Goal: Information Seeking & Learning: Learn about a topic

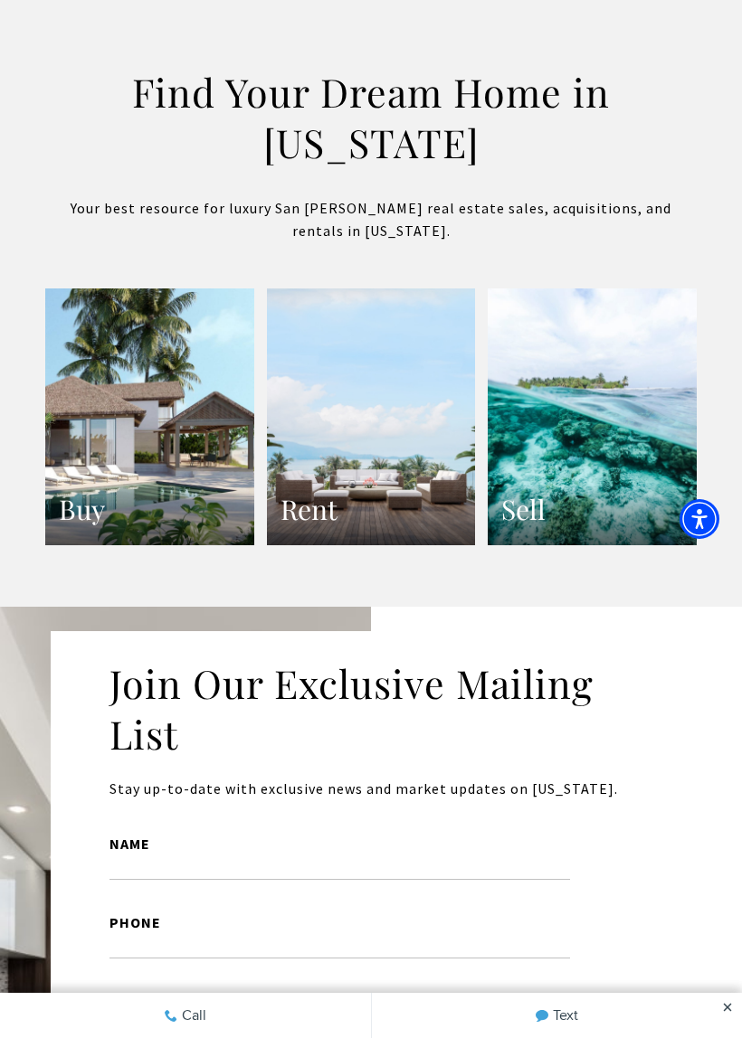
scroll to position [3498, 0]
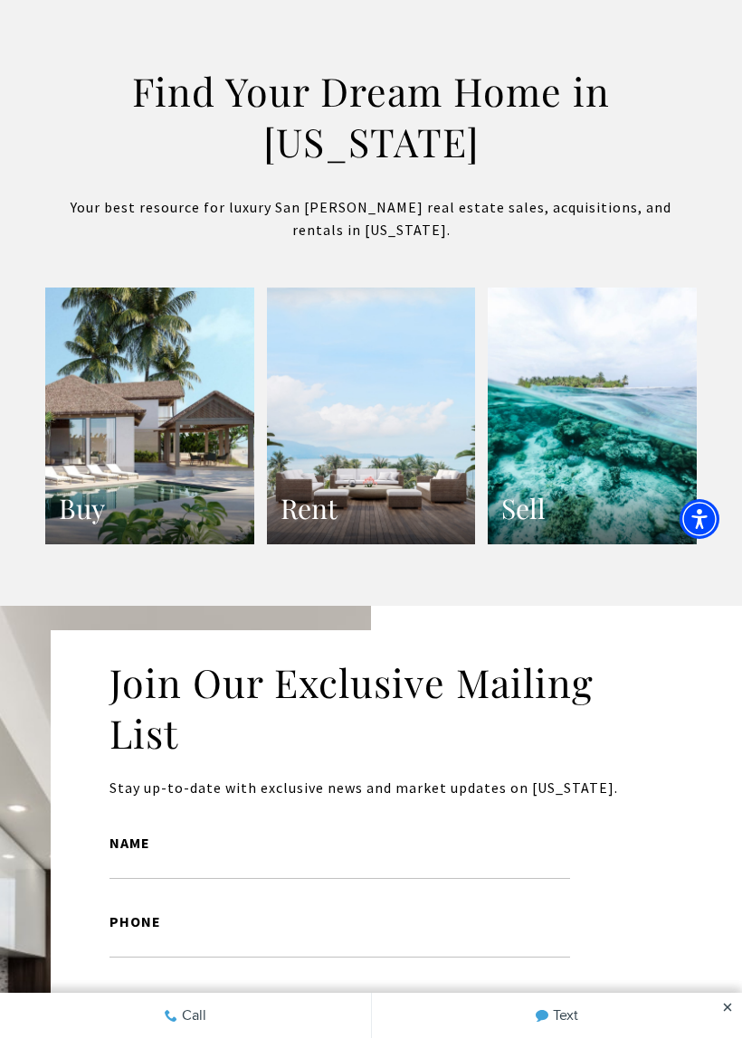
click at [437, 463] on link "Rent" at bounding box center [371, 416] width 209 height 257
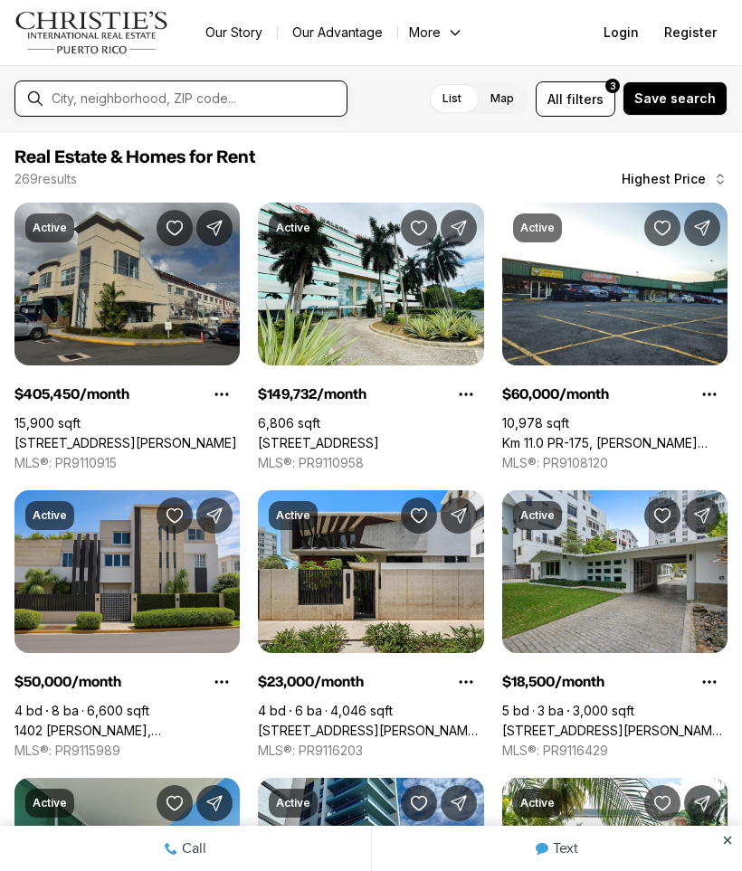
click at [210, 96] on input "text" at bounding box center [196, 98] width 288 height 14
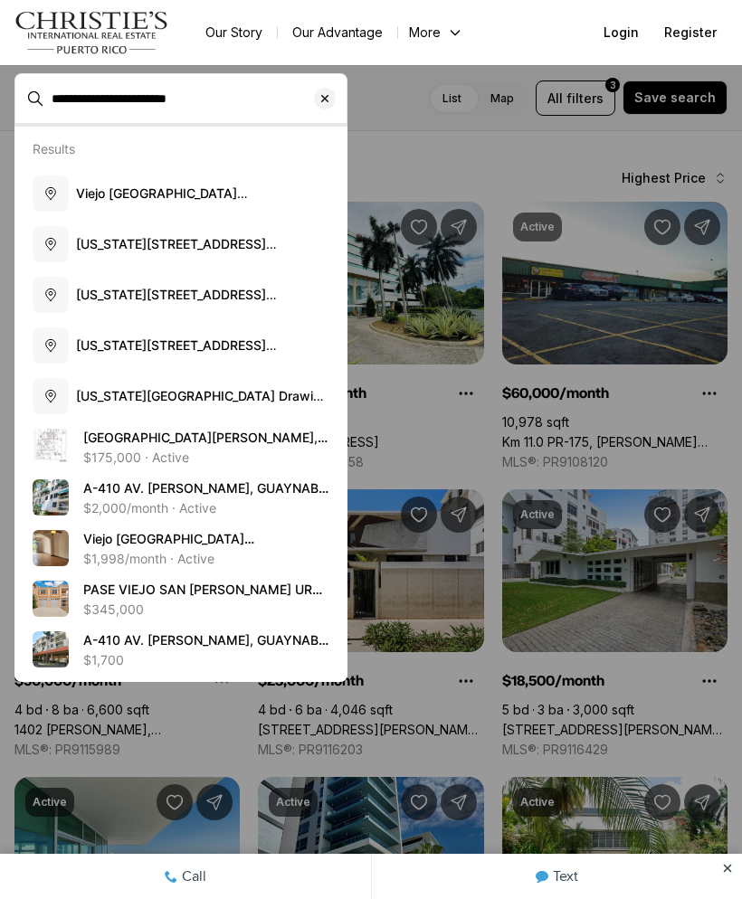
click at [257, 233] on button "Puerto Rico 1, Viejo San Juan, San Juan, Puerto Rico" at bounding box center [180, 244] width 311 height 51
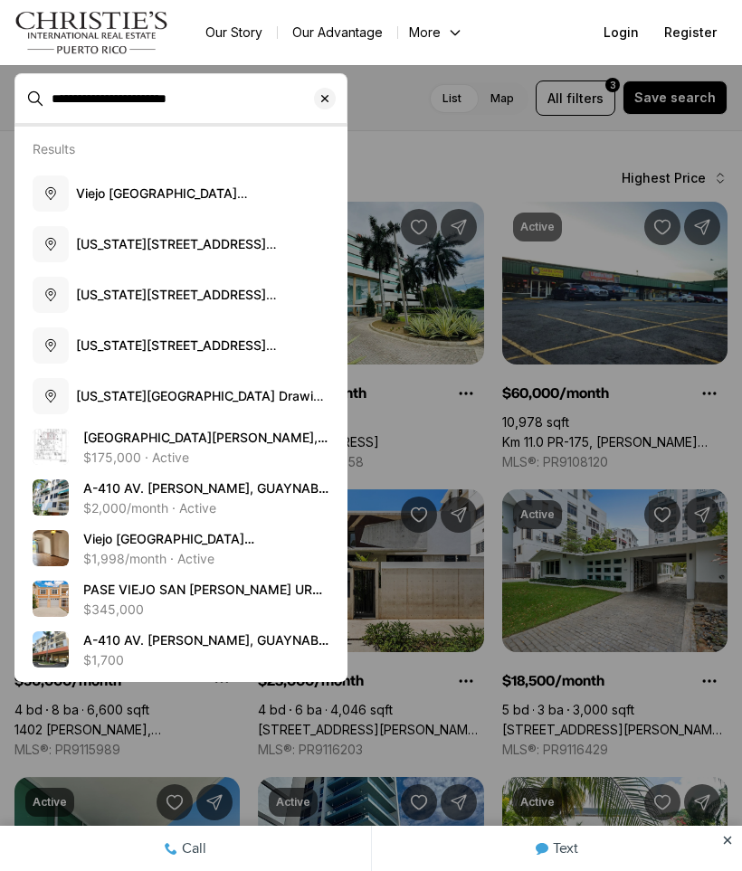
type input "**********"
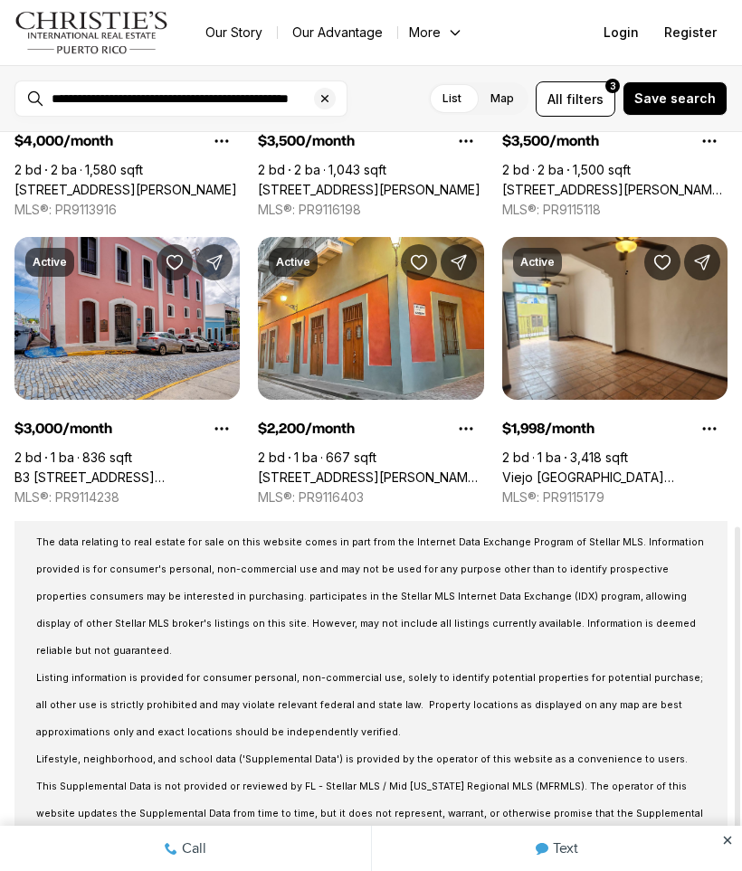
scroll to position [848, 0]
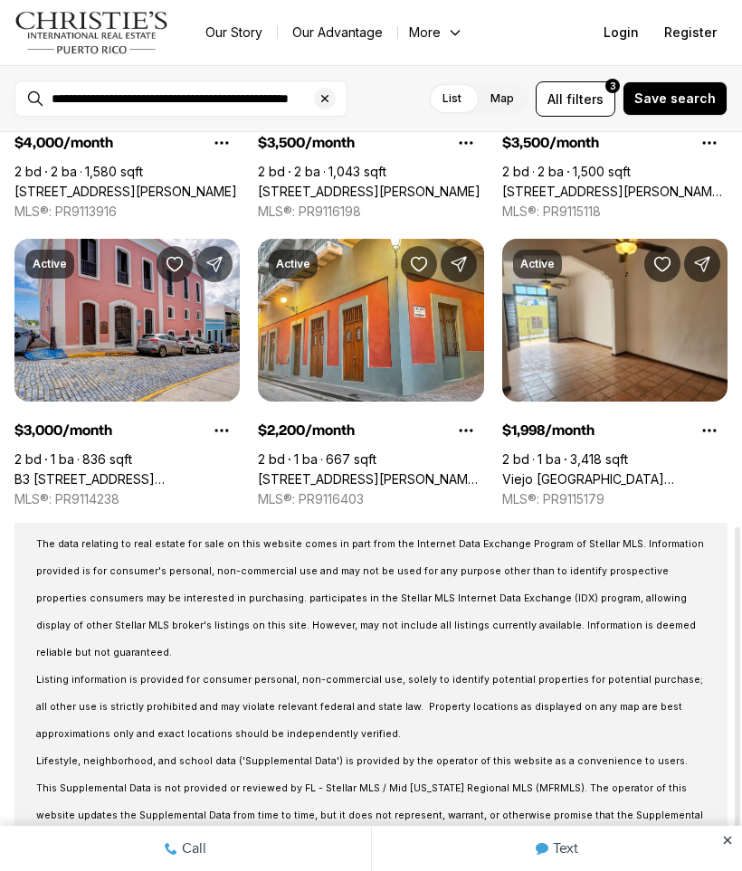
click at [170, 471] on link "B3 CALLE SAN JUSTO #B3, SAN JUAN PR, 00901" at bounding box center [126, 479] width 225 height 16
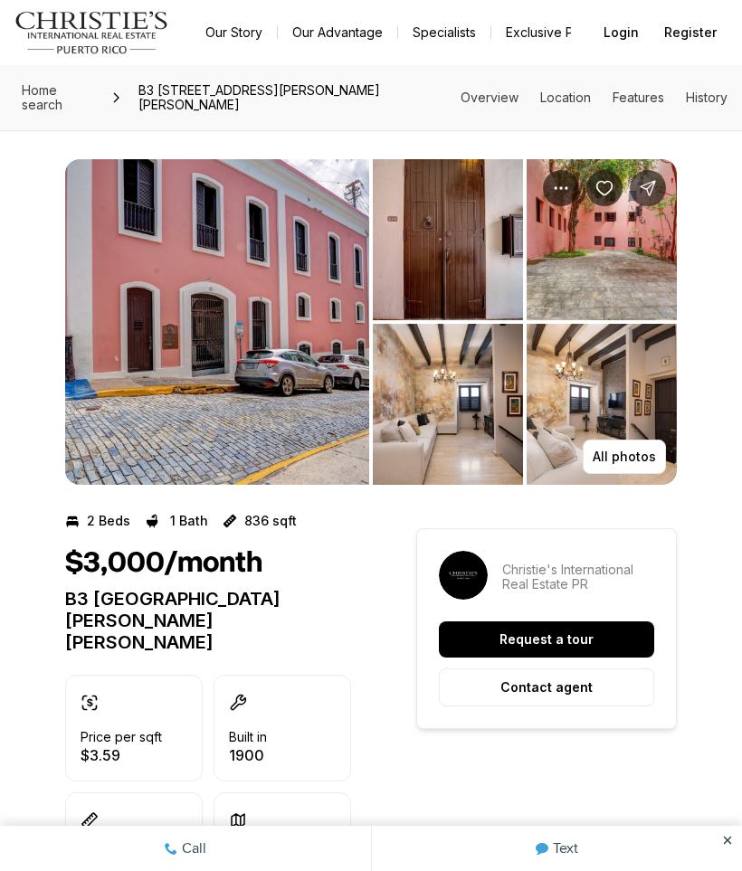
click at [135, 269] on img "View image gallery" at bounding box center [217, 322] width 304 height 326
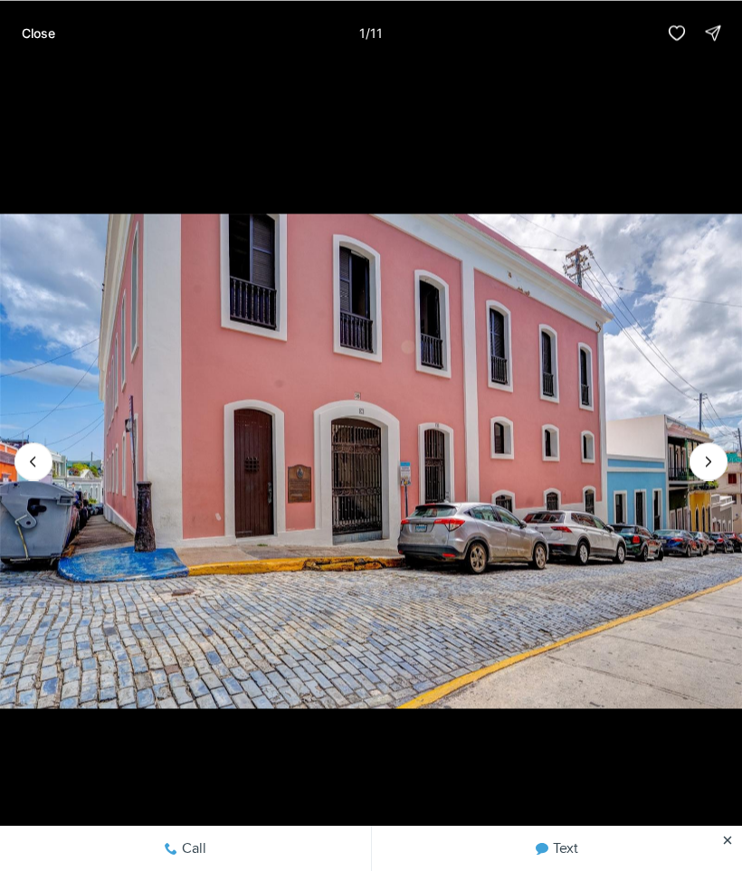
click at [708, 458] on icon "Next slide" at bounding box center [708, 461] width 18 height 18
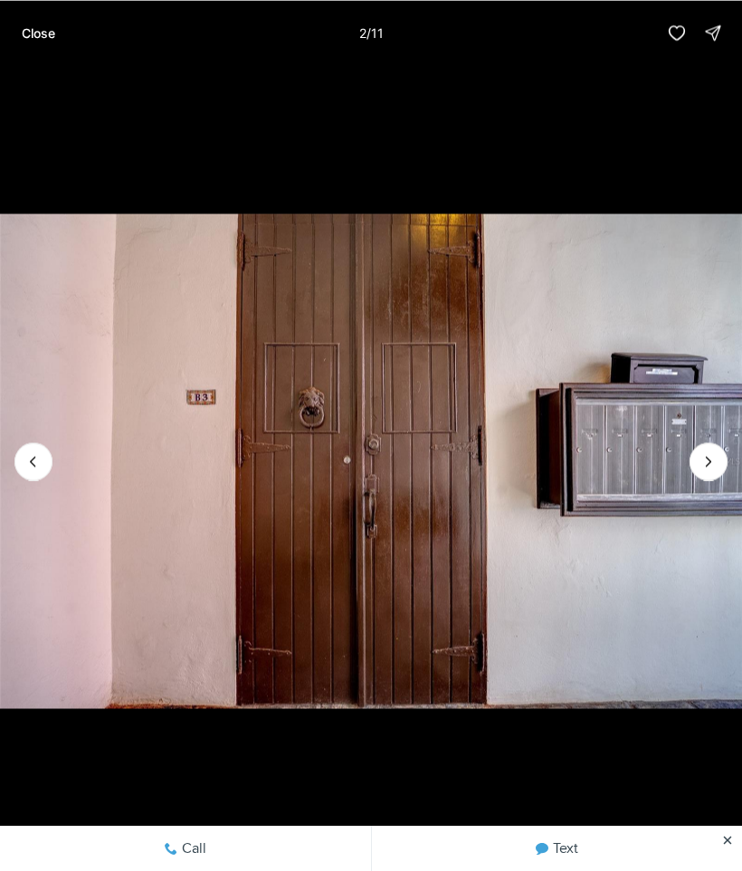
click at [710, 461] on icon "Next slide" at bounding box center [708, 461] width 5 height 9
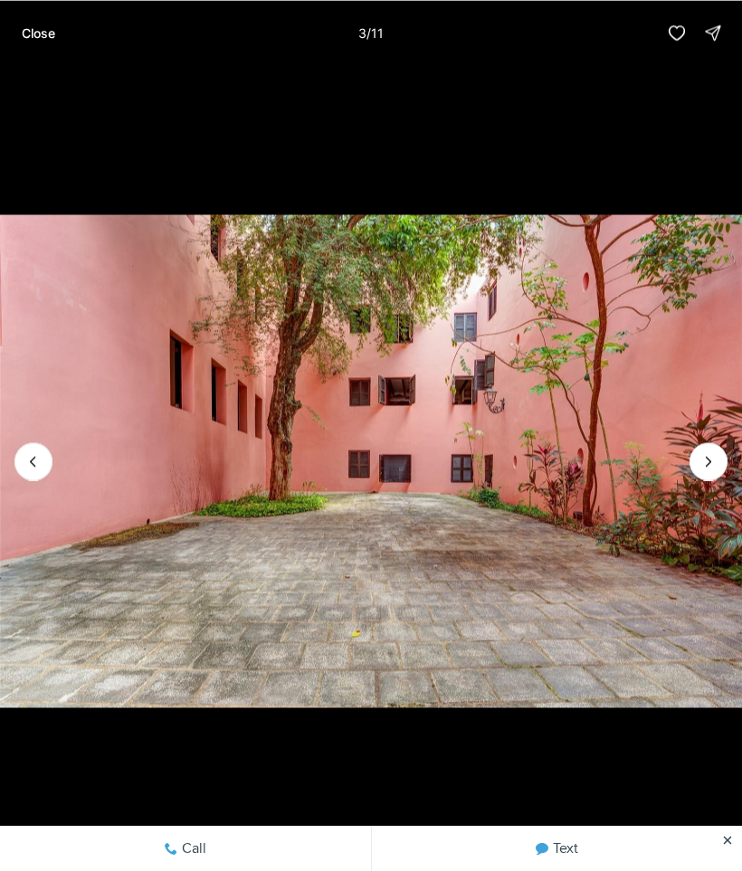
click at [711, 458] on icon "Next slide" at bounding box center [708, 461] width 18 height 18
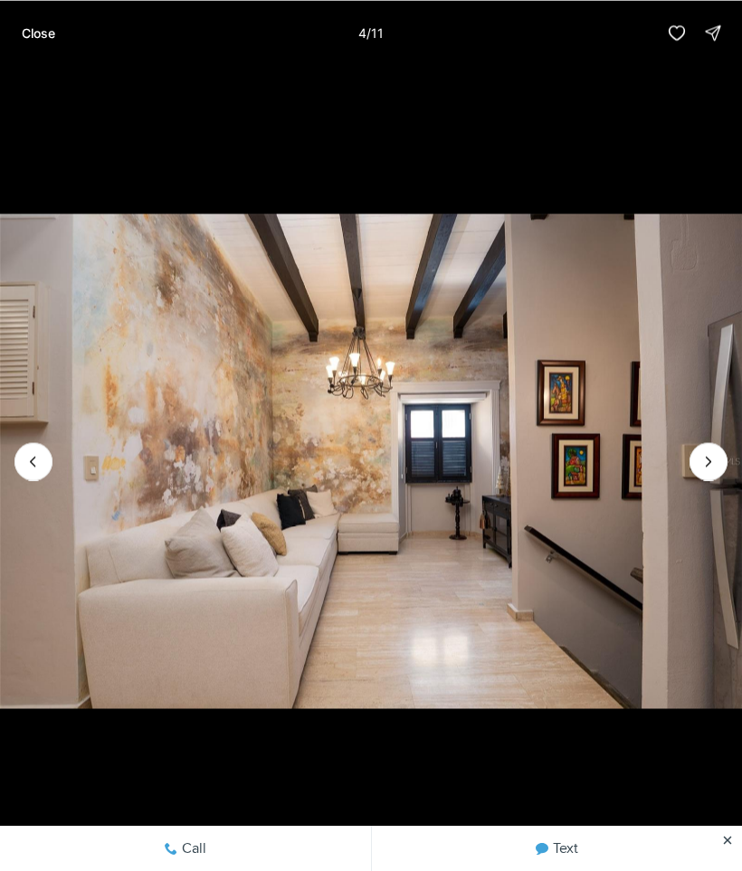
click at [715, 464] on icon "Next slide" at bounding box center [708, 461] width 18 height 18
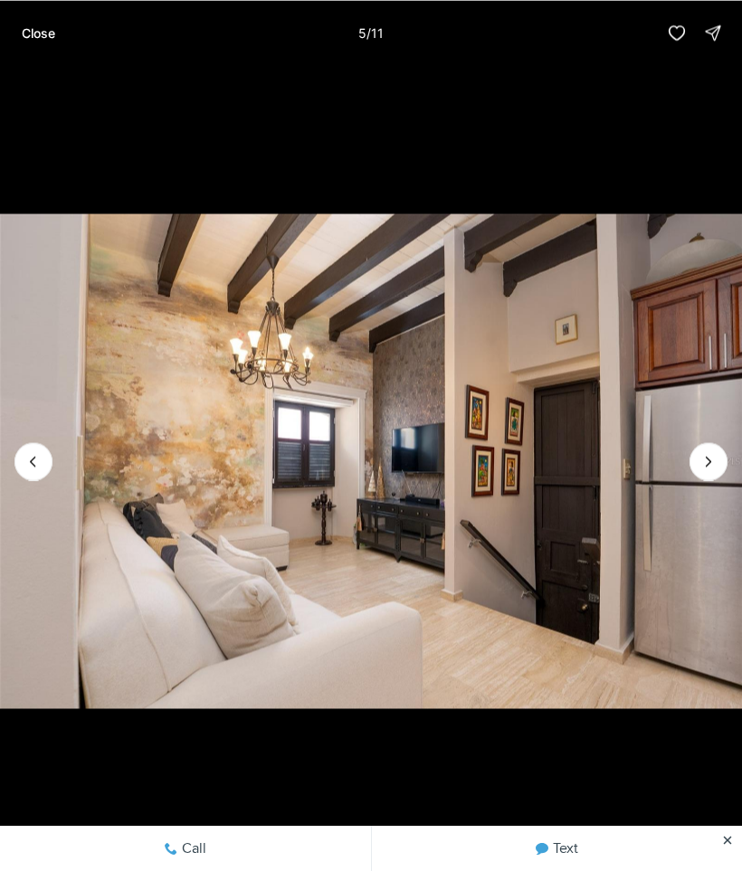
click at [713, 463] on icon "Next slide" at bounding box center [708, 461] width 18 height 18
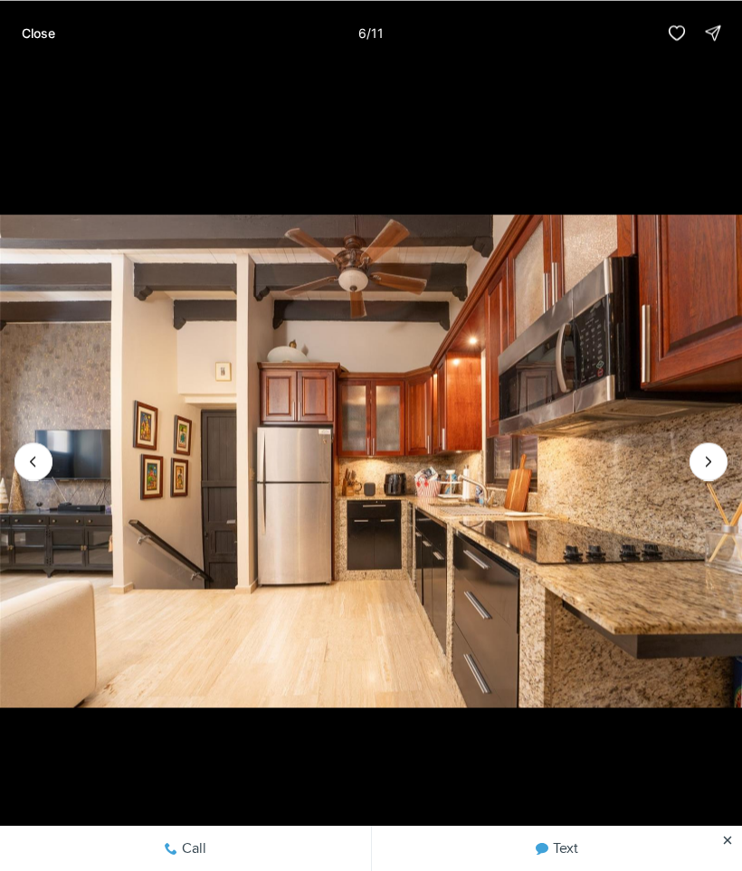
click at [710, 464] on icon "Next slide" at bounding box center [708, 461] width 18 height 18
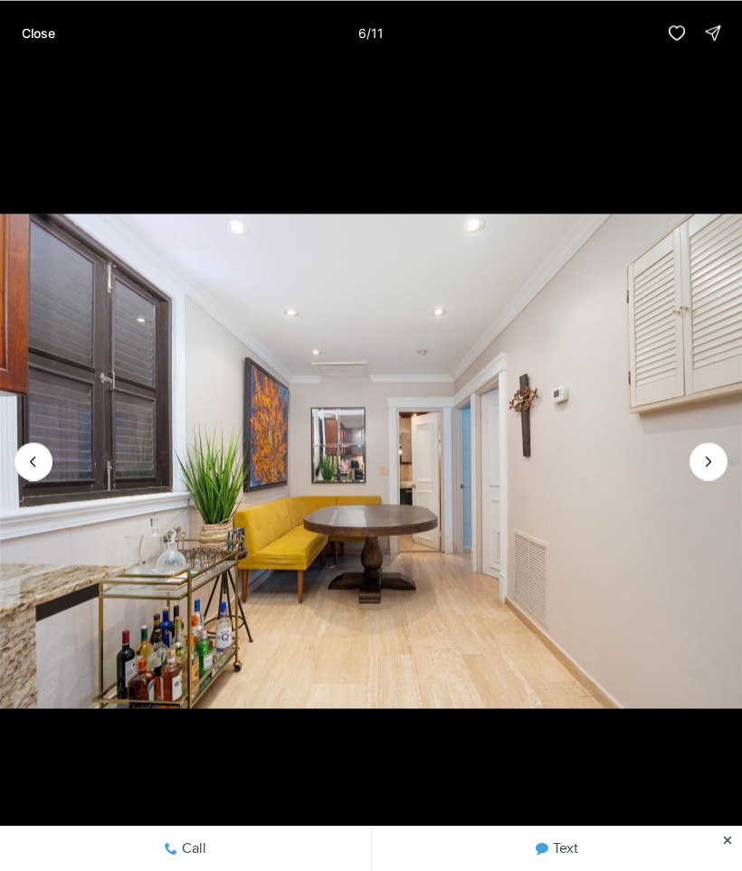
click at [710, 464] on icon "Next slide" at bounding box center [708, 461] width 18 height 18
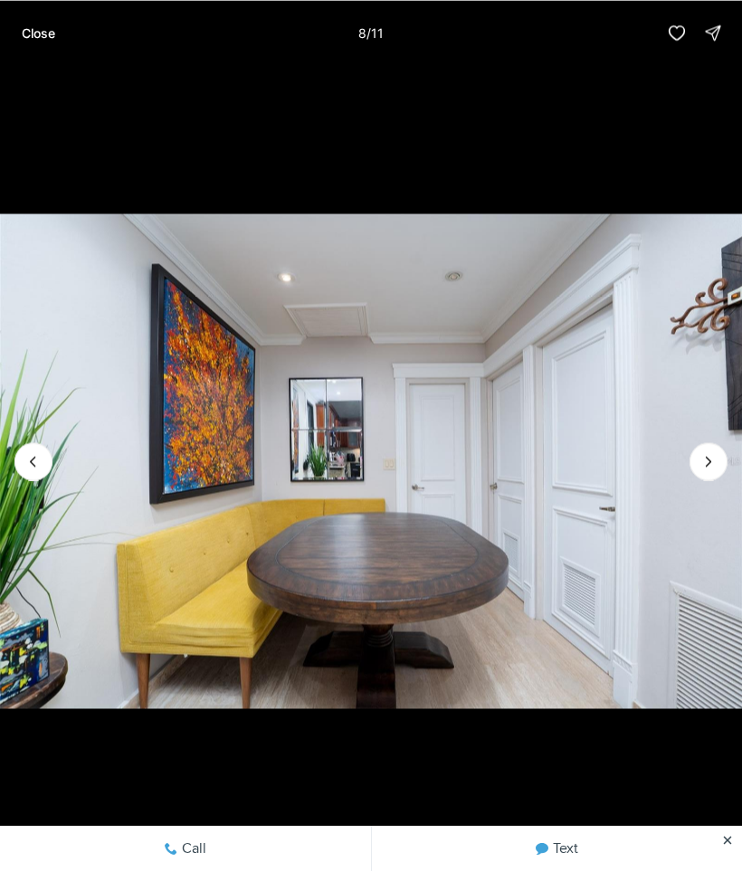
click at [710, 465] on icon "Next slide" at bounding box center [708, 461] width 18 height 18
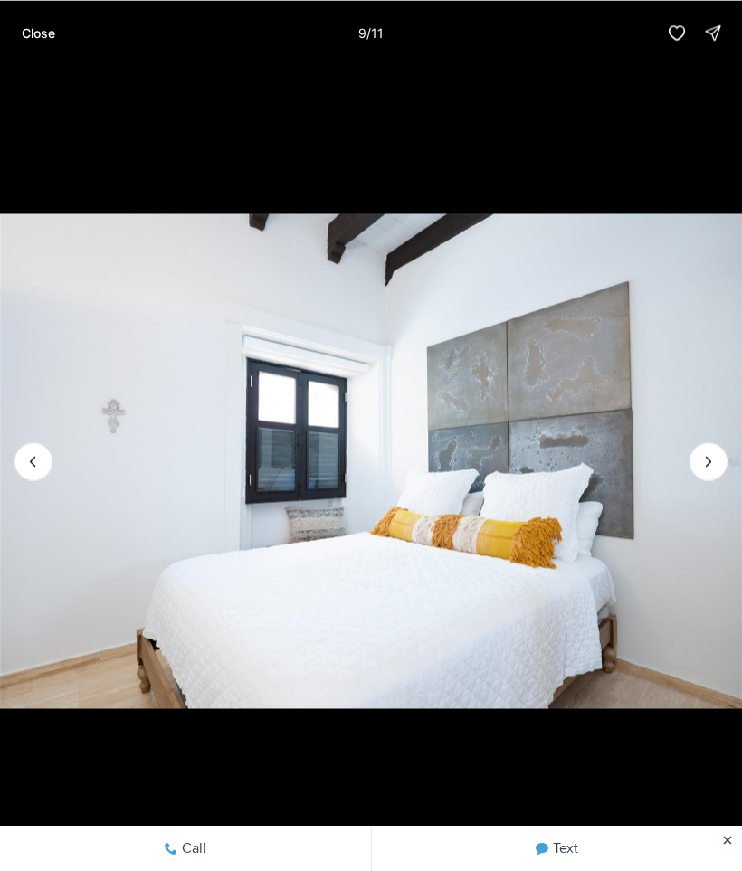
click at [702, 468] on icon "Next slide" at bounding box center [708, 461] width 18 height 18
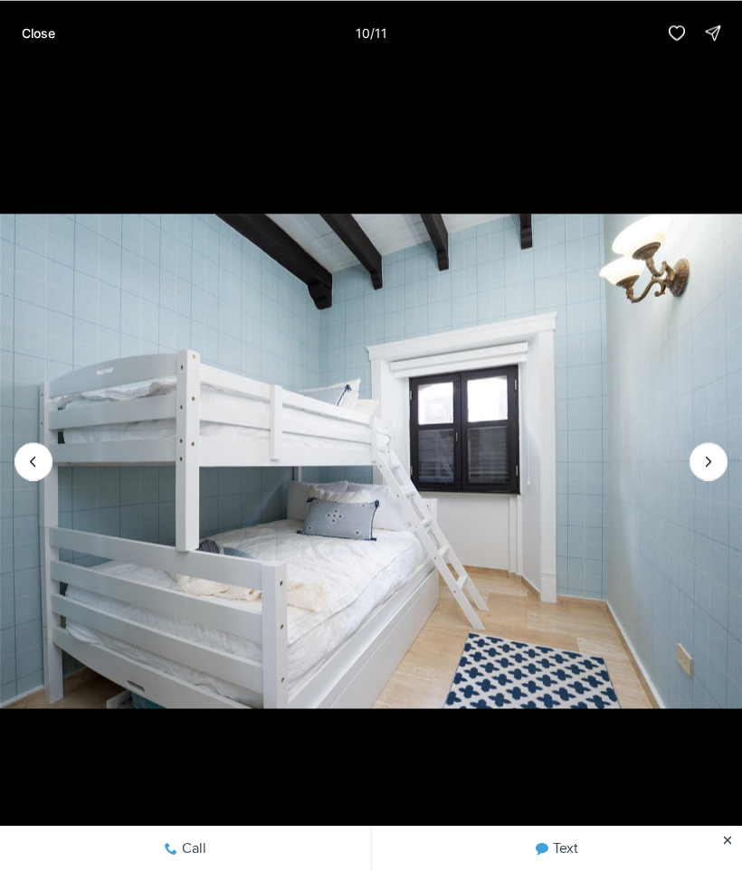
click at [700, 468] on icon "Next slide" at bounding box center [708, 461] width 18 height 18
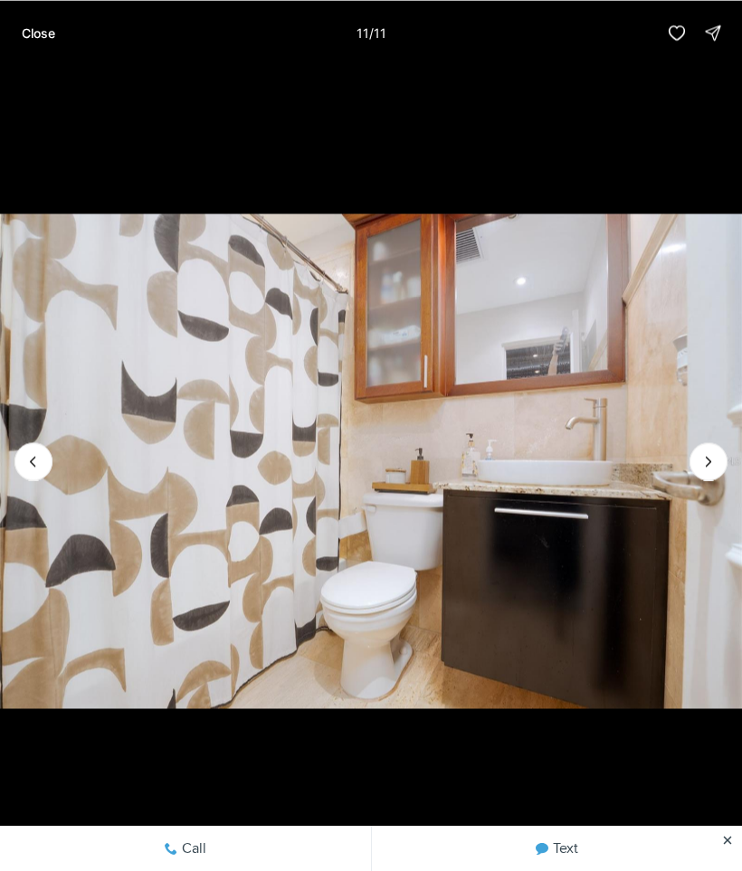
click at [707, 476] on div at bounding box center [708, 461] width 38 height 38
click at [705, 456] on div at bounding box center [708, 461] width 38 height 38
click at [687, 453] on img "11 of 11" at bounding box center [371, 461] width 742 height 610
click at [40, 38] on p "Close" at bounding box center [38, 32] width 33 height 14
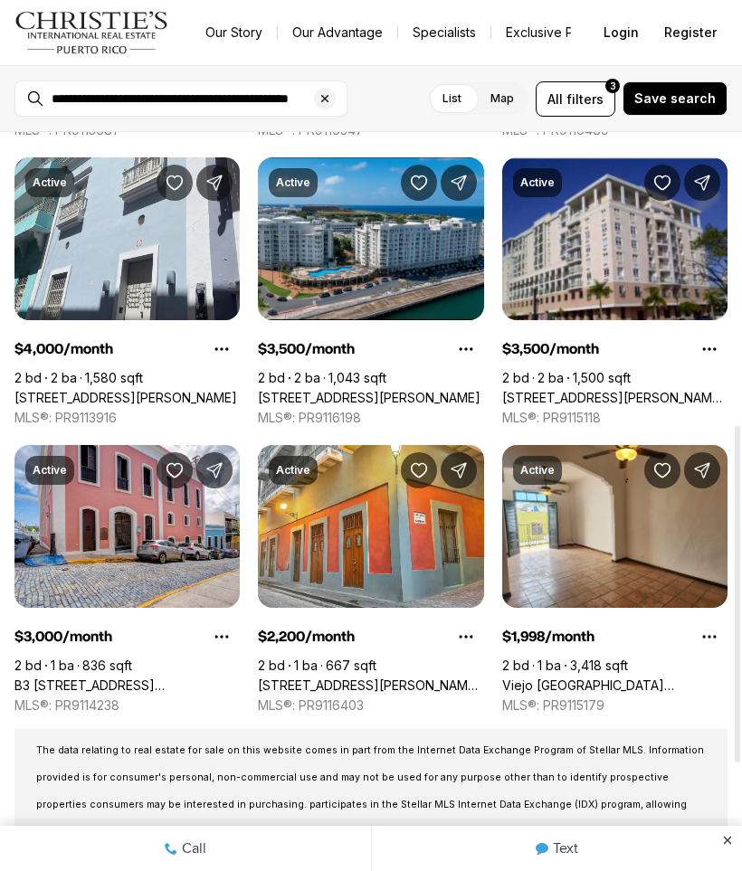
scroll to position [640, 0]
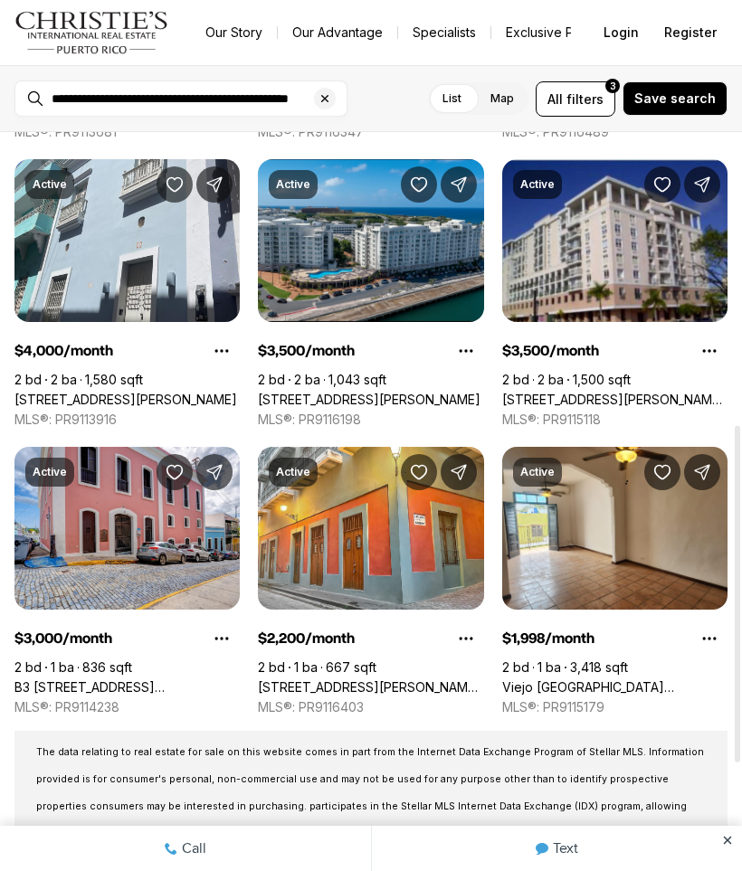
click at [387, 679] on link "315 CALLE DE TETUAN, GAMBARO CONDO #3C, SAN JUAN PR, 00901" at bounding box center [370, 687] width 225 height 16
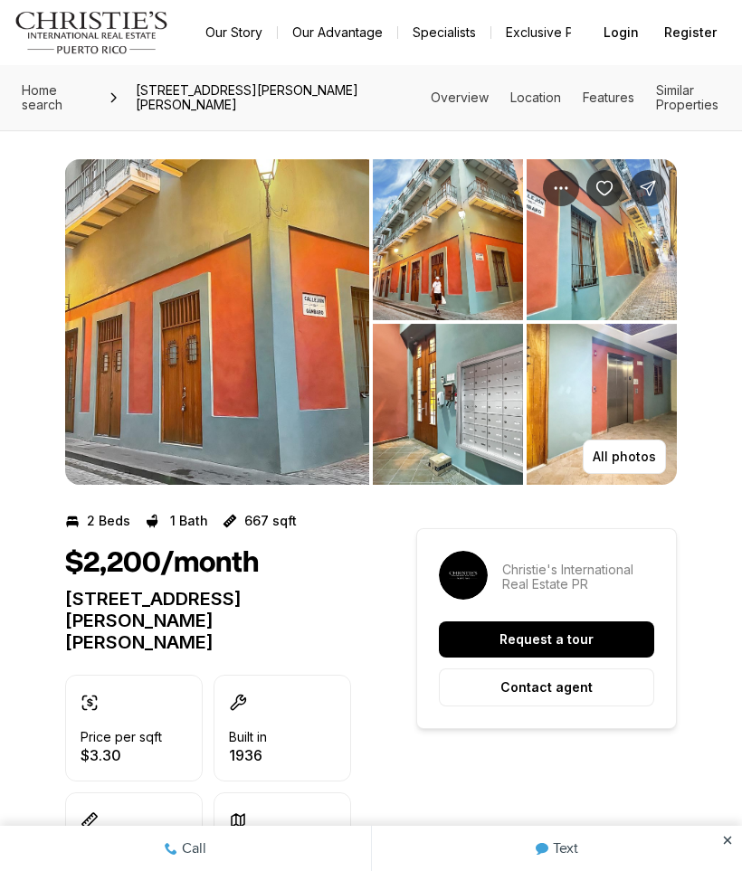
click at [160, 368] on img "View image gallery" at bounding box center [217, 322] width 304 height 326
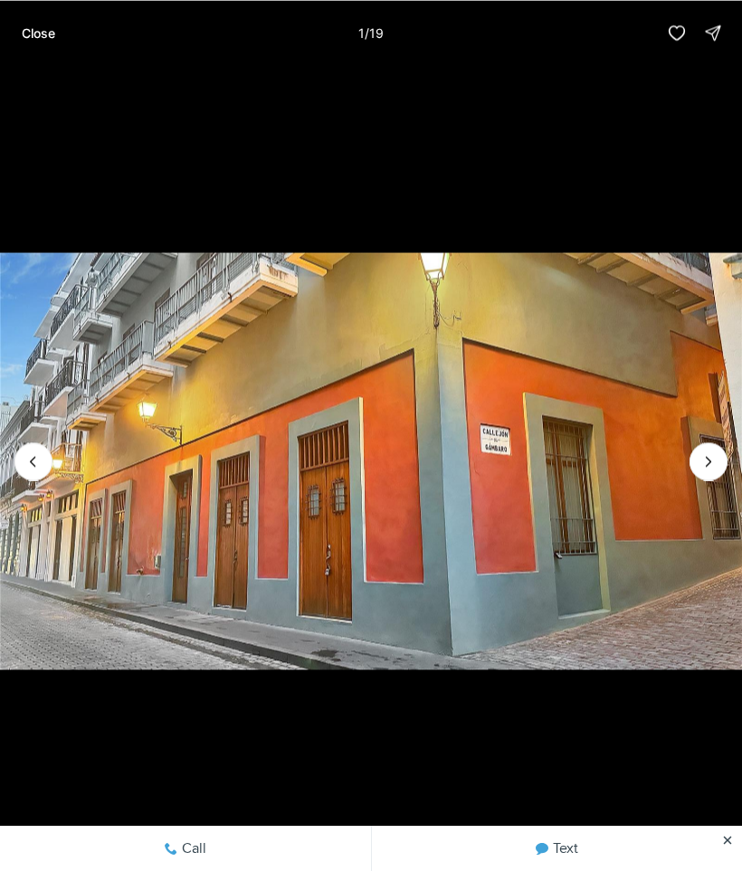
click at [714, 465] on icon "Next slide" at bounding box center [708, 461] width 18 height 18
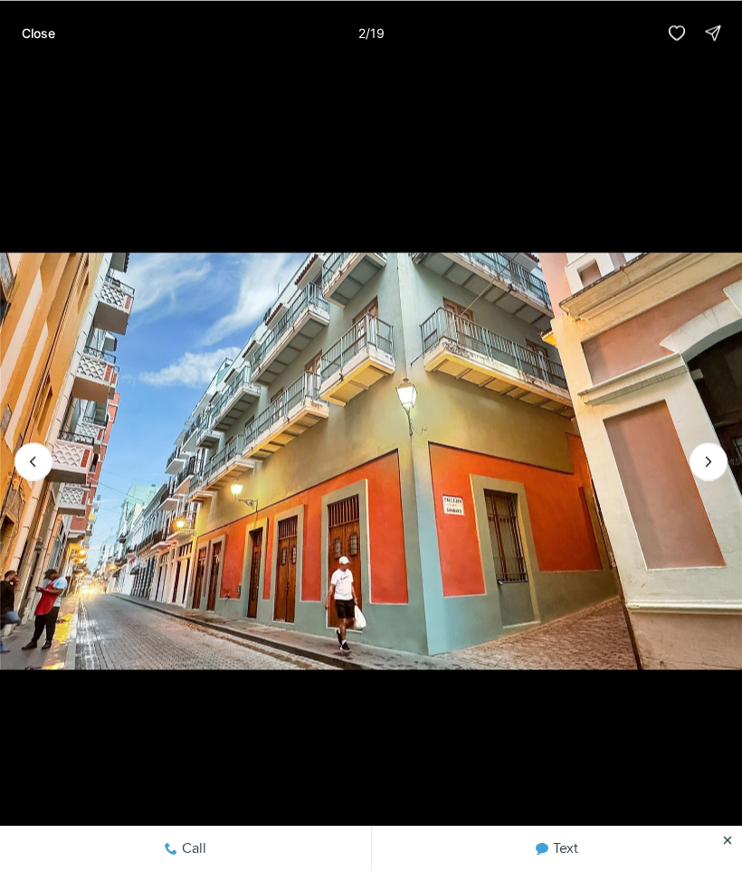
click at [714, 464] on icon "Next slide" at bounding box center [708, 461] width 18 height 18
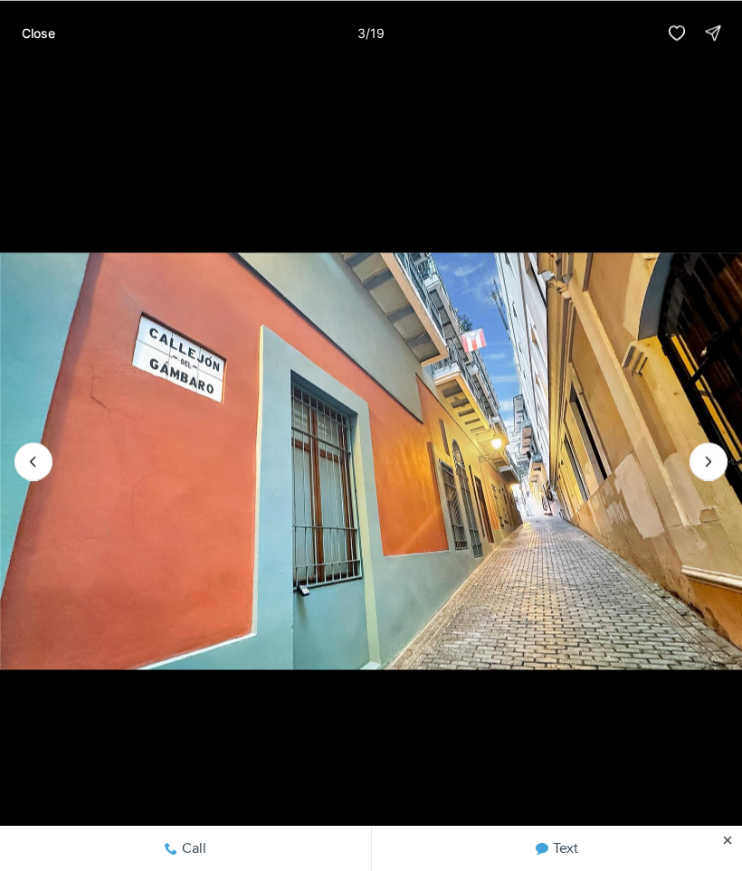
click at [714, 462] on icon "Next slide" at bounding box center [708, 461] width 18 height 18
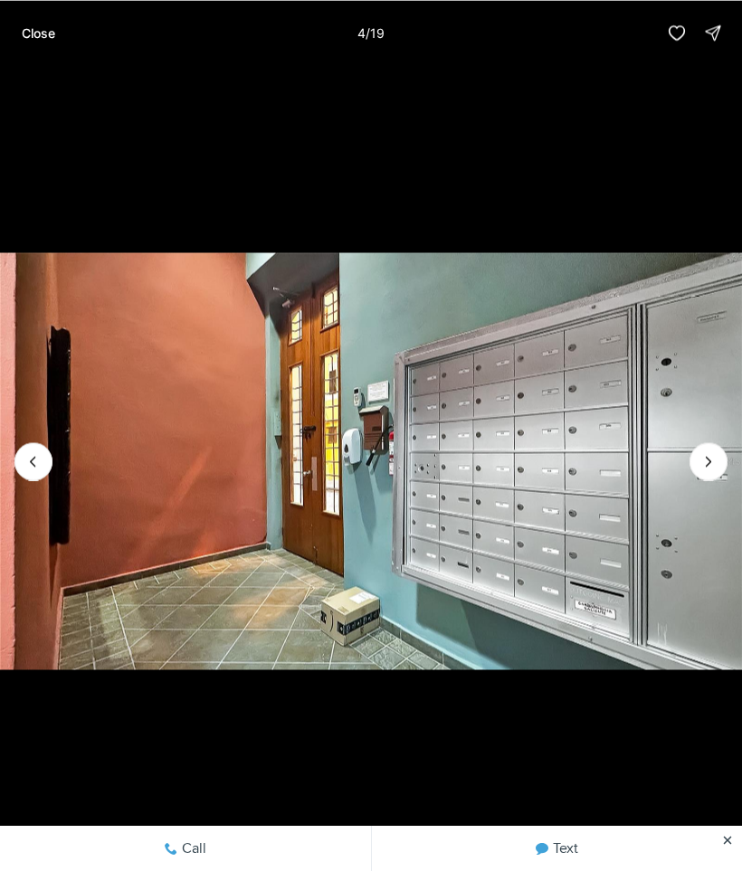
click at [723, 458] on button "Next slide" at bounding box center [708, 461] width 38 height 38
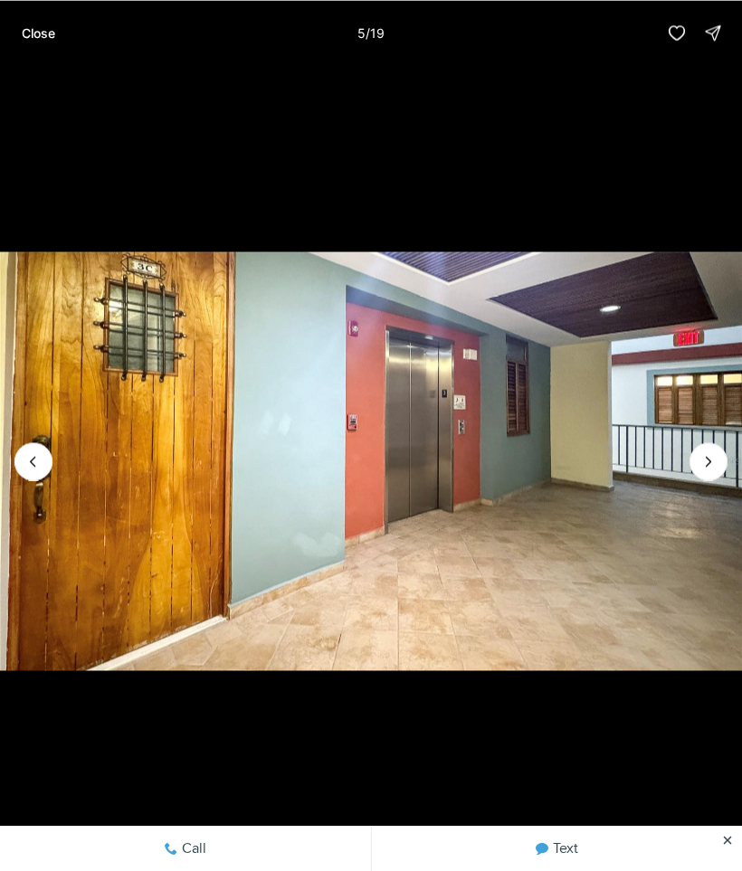
click at [713, 468] on icon "Next slide" at bounding box center [708, 461] width 18 height 18
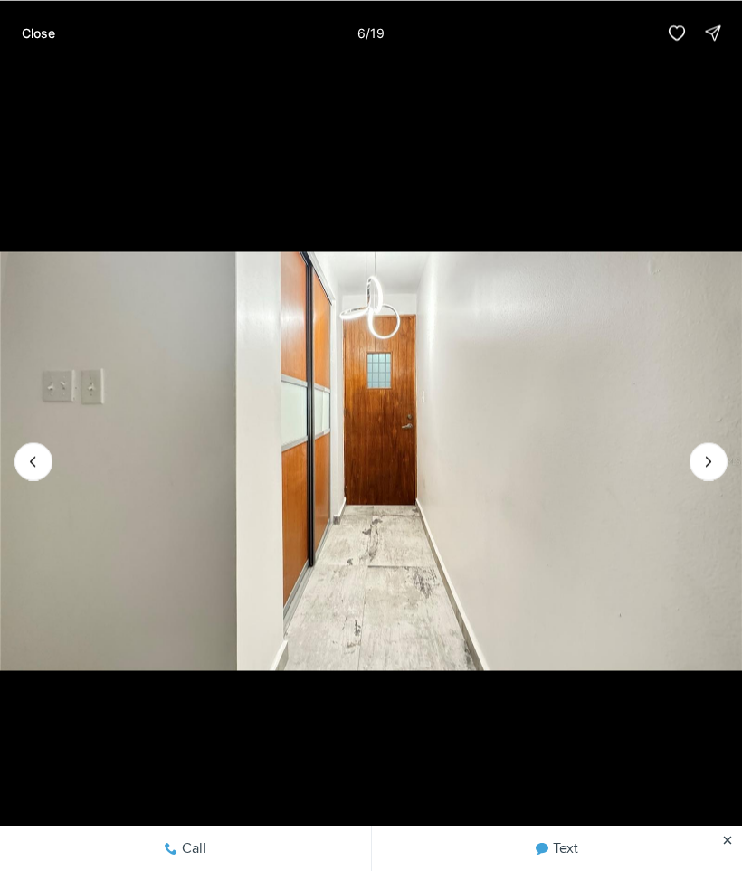
click at [715, 458] on icon "Next slide" at bounding box center [708, 461] width 18 height 18
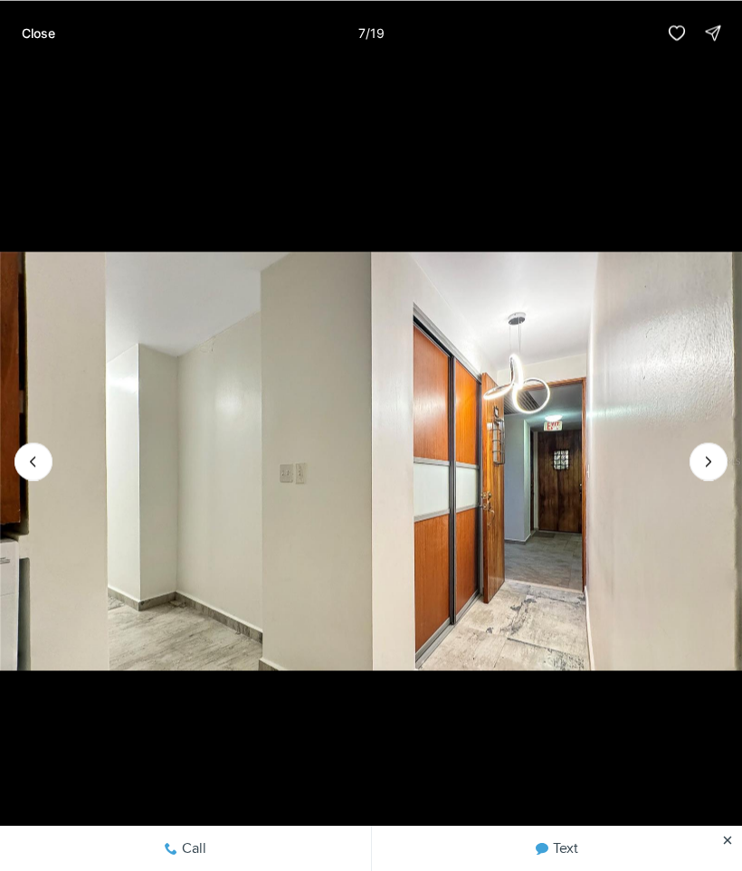
click at [714, 457] on icon "Next slide" at bounding box center [708, 461] width 18 height 18
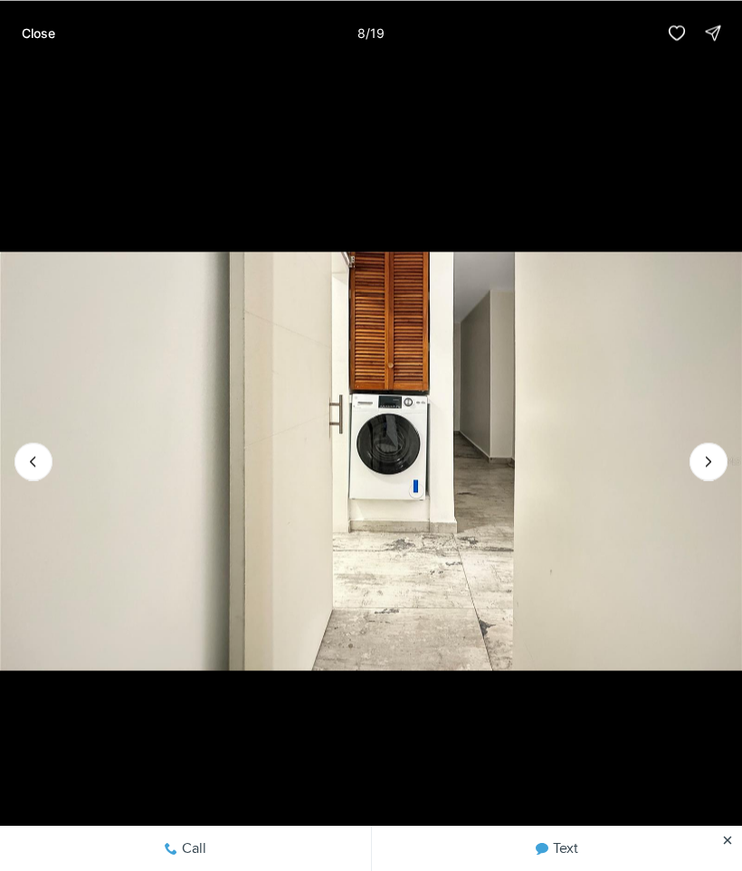
click at [715, 455] on icon "Next slide" at bounding box center [708, 461] width 18 height 18
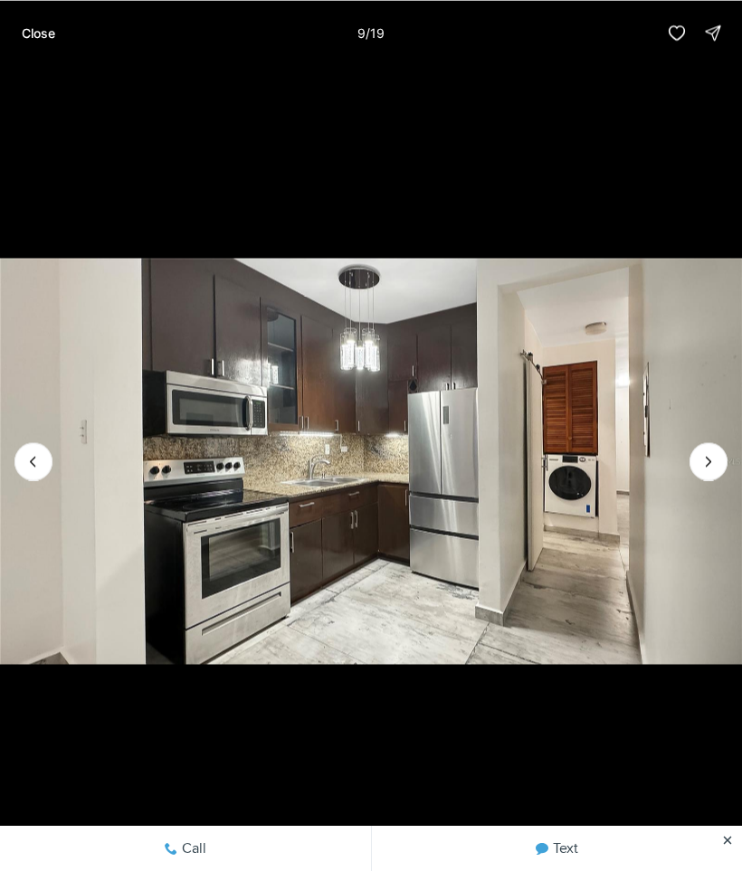
click at [713, 447] on button "Next slide" at bounding box center [708, 461] width 38 height 38
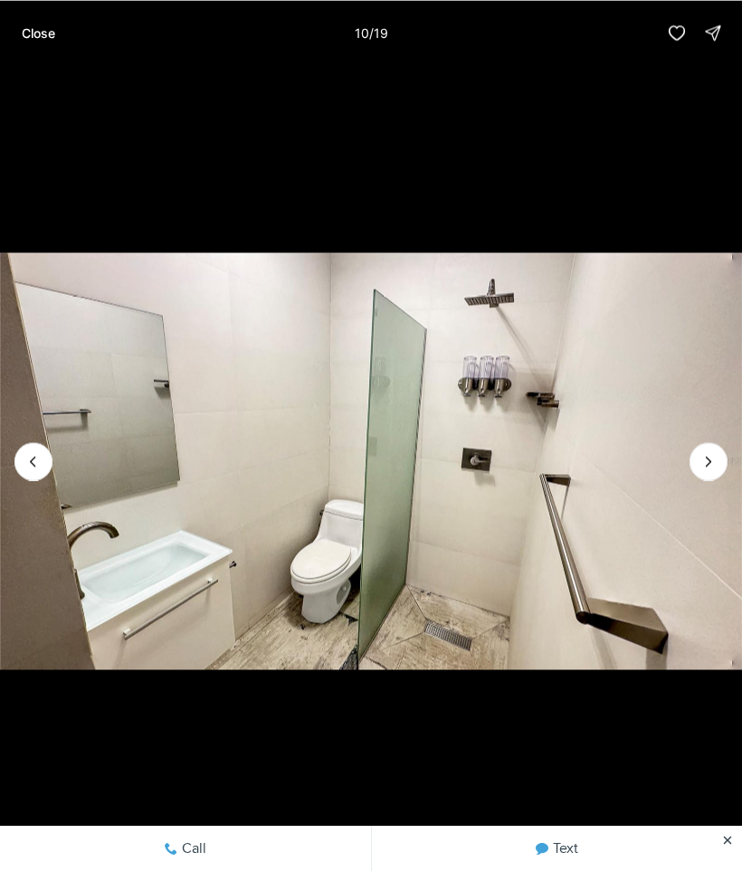
click at [710, 439] on img "10 of 19" at bounding box center [371, 461] width 742 height 610
click at [695, 466] on button "Next slide" at bounding box center [708, 461] width 38 height 38
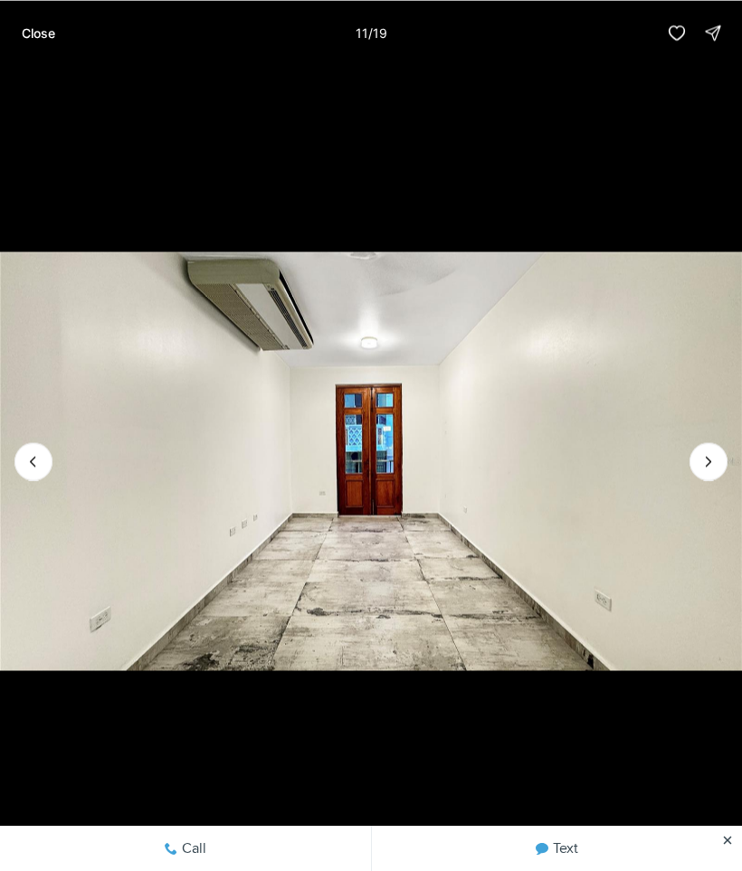
click at [713, 452] on icon "Next slide" at bounding box center [708, 461] width 18 height 18
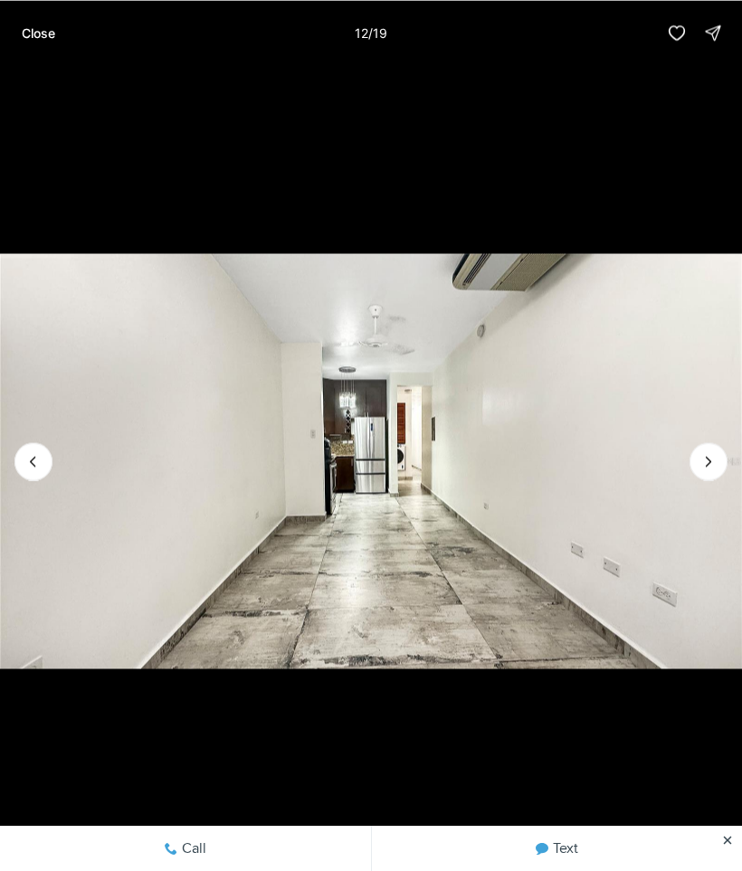
click at [719, 445] on button "Next slide" at bounding box center [708, 461] width 38 height 38
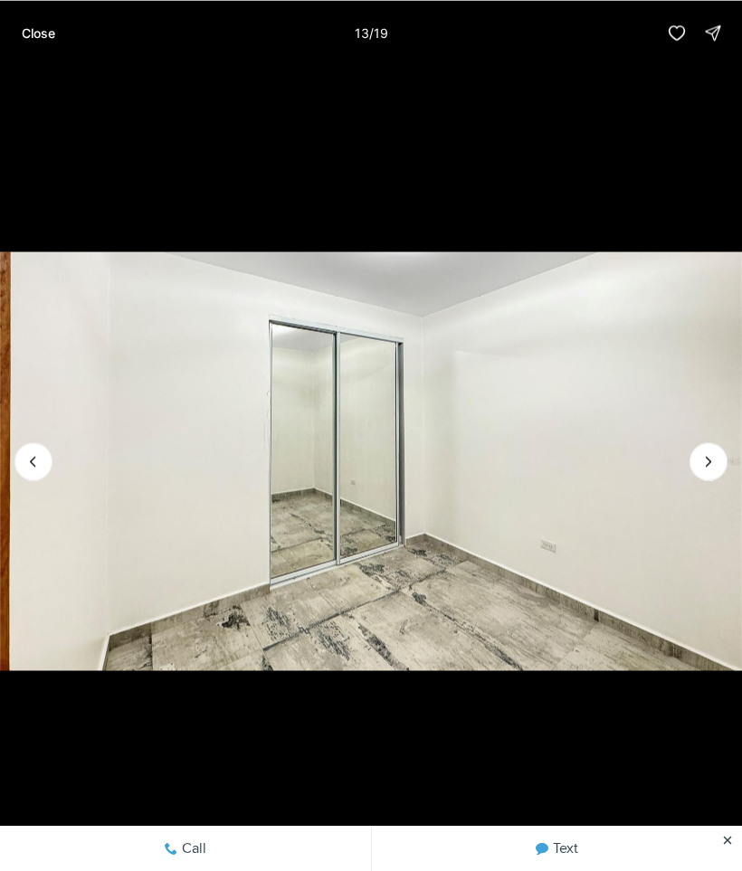
click at [716, 452] on icon "Next slide" at bounding box center [708, 461] width 18 height 18
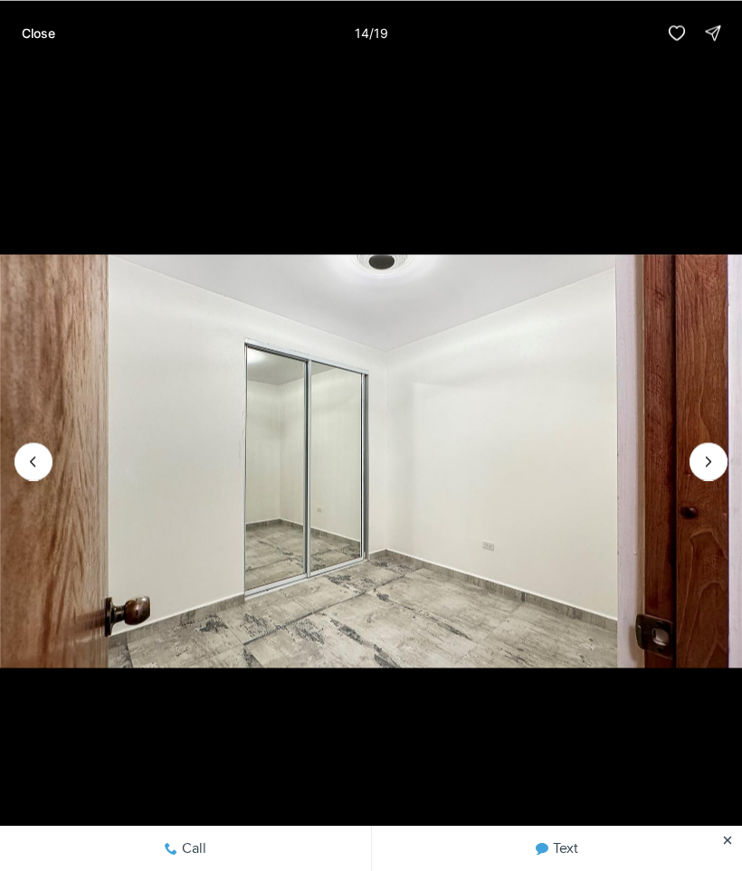
click at [719, 447] on button "Next slide" at bounding box center [708, 461] width 38 height 38
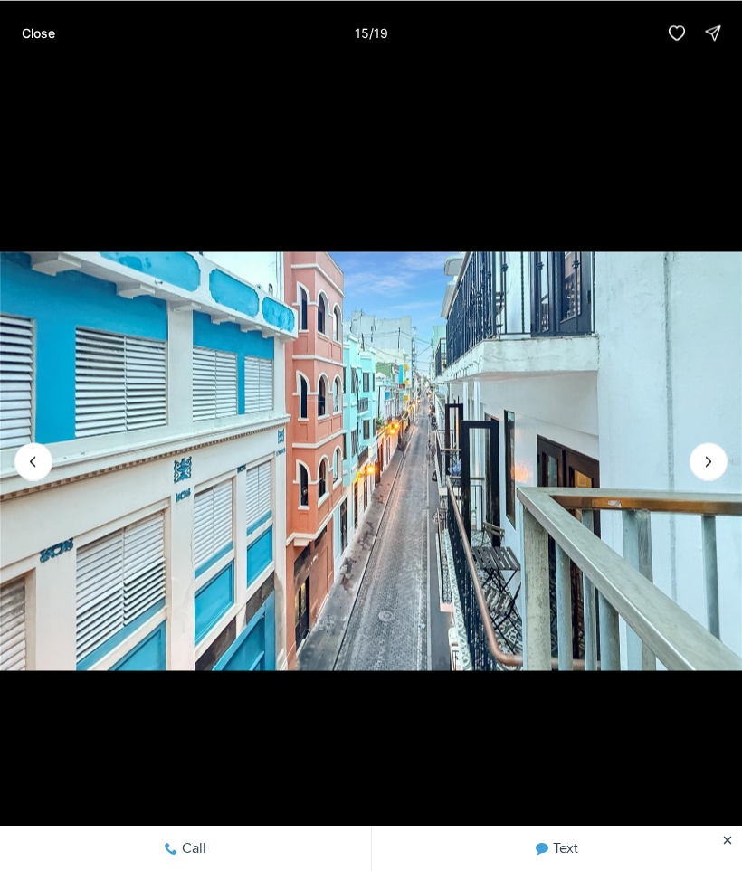
click at [705, 463] on icon "Next slide" at bounding box center [708, 461] width 18 height 18
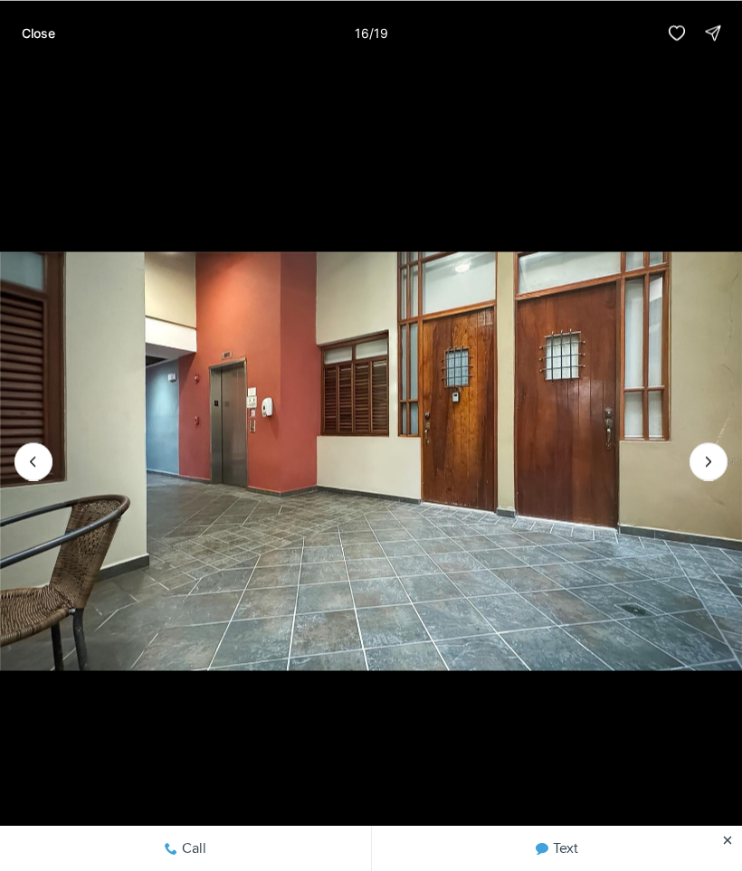
click at [714, 452] on icon "Next slide" at bounding box center [708, 461] width 18 height 18
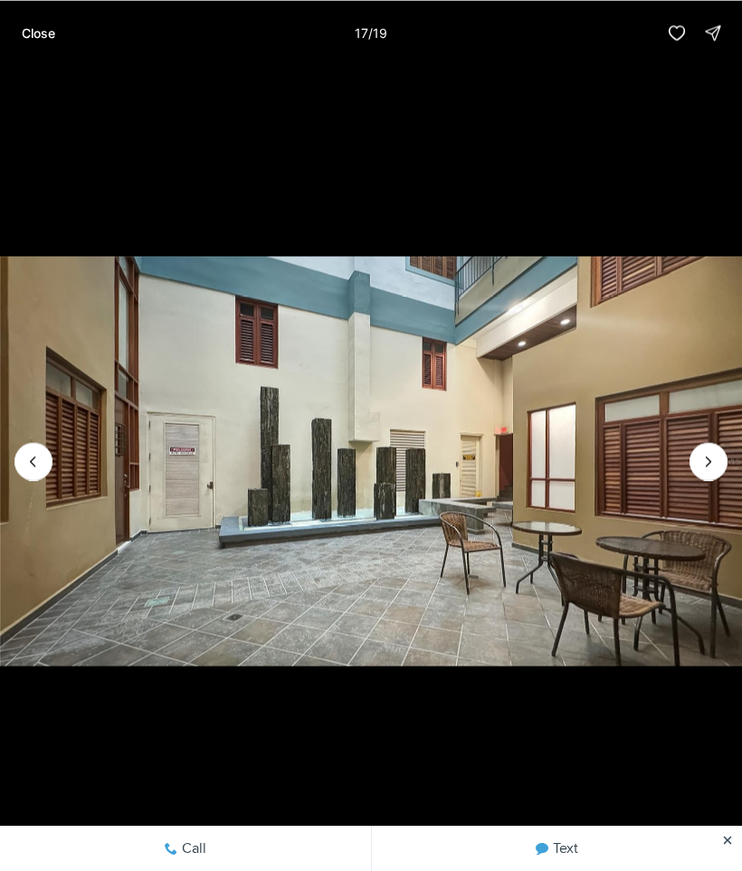
click at [707, 467] on icon "Next slide" at bounding box center [708, 461] width 18 height 18
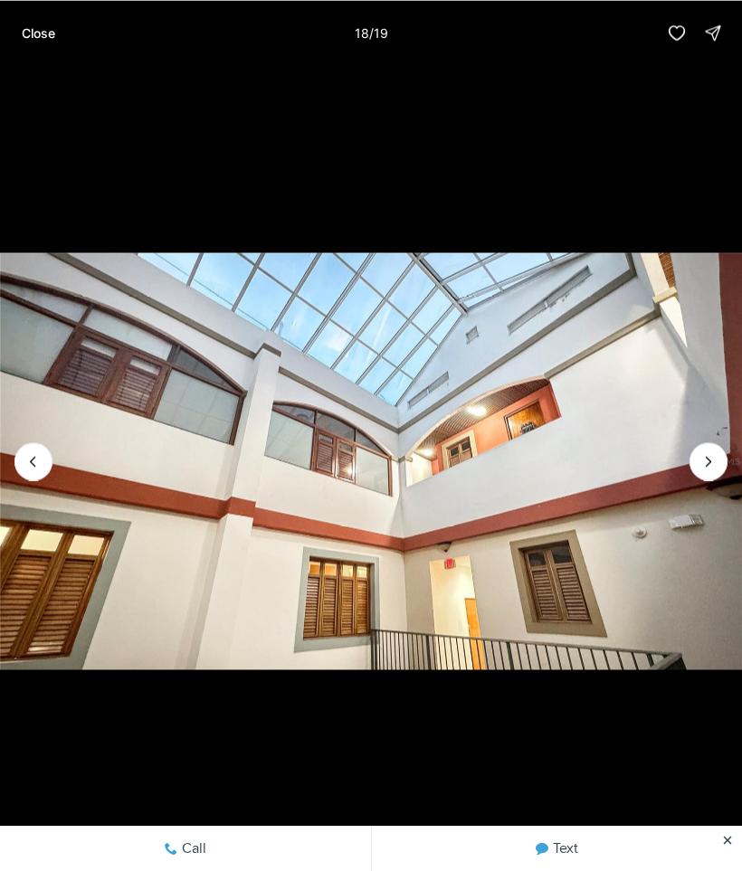
click at [725, 458] on button "Next slide" at bounding box center [708, 461] width 38 height 38
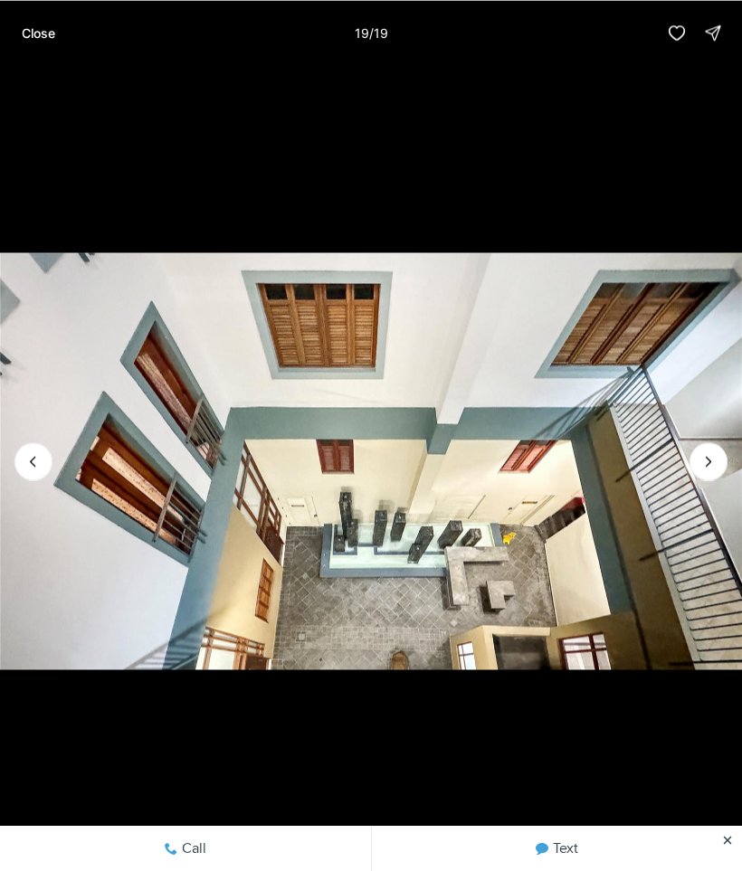
click at [714, 460] on div at bounding box center [708, 461] width 38 height 38
click at [65, 29] on button "Close" at bounding box center [38, 32] width 55 height 36
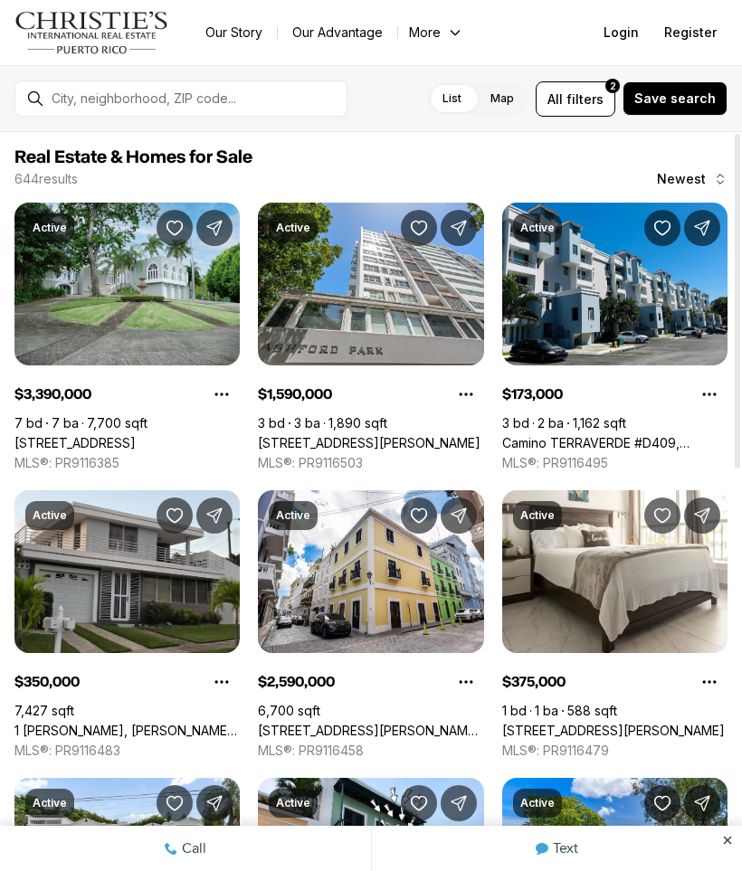
click at [411, 723] on link "[STREET_ADDRESS][PERSON_NAME][PERSON_NAME]" at bounding box center [370, 731] width 225 height 16
click at [361, 723] on link "[STREET_ADDRESS][PERSON_NAME][PERSON_NAME]" at bounding box center [370, 731] width 225 height 16
click at [364, 723] on link "[STREET_ADDRESS][PERSON_NAME][PERSON_NAME]" at bounding box center [370, 731] width 225 height 16
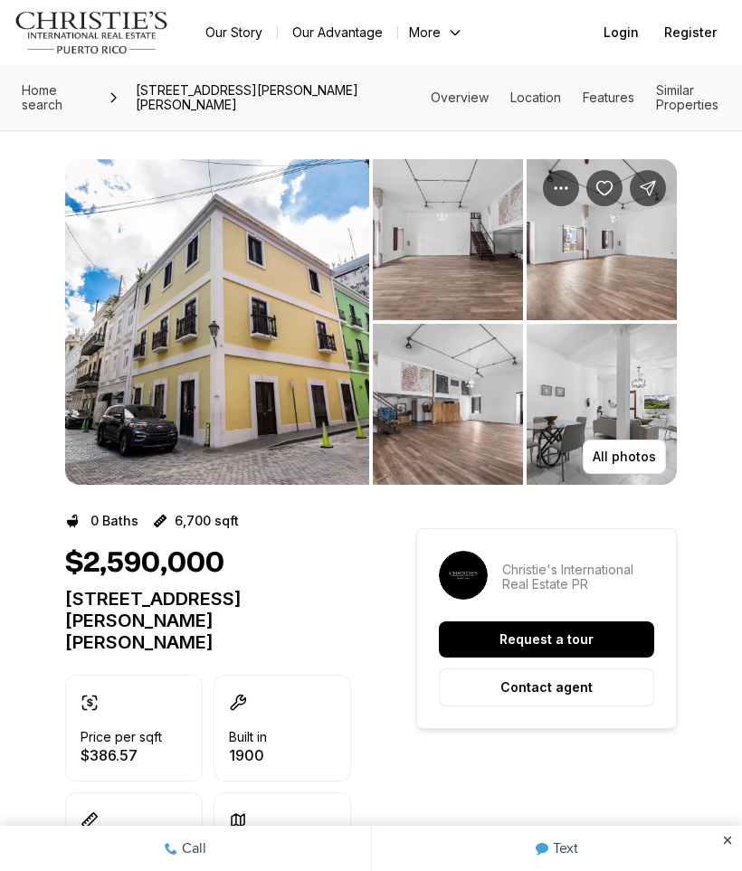
click at [191, 335] on img "View image gallery" at bounding box center [217, 322] width 304 height 326
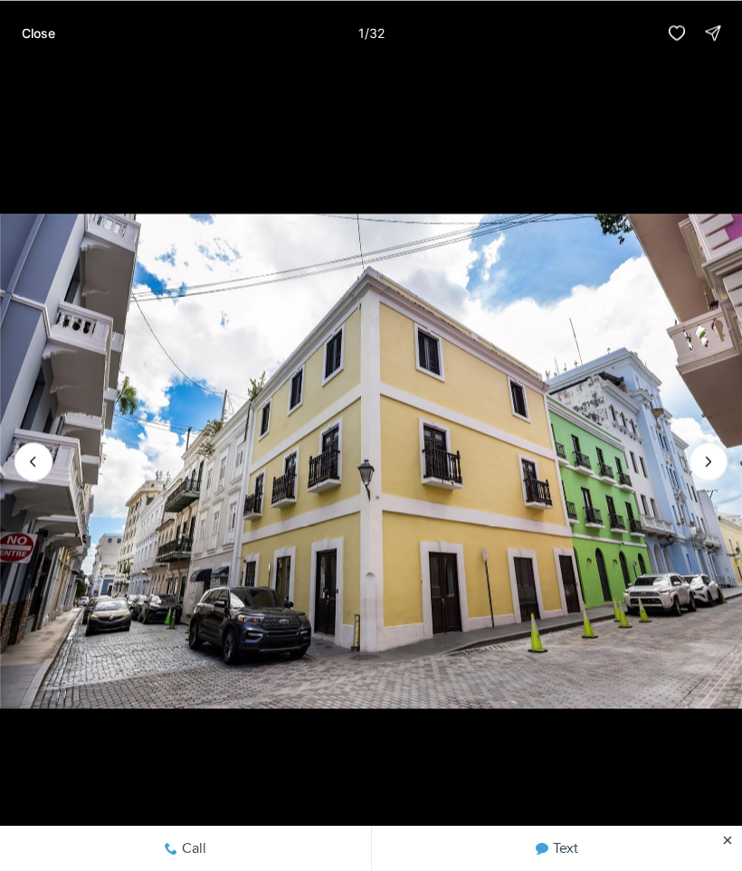
click at [716, 460] on icon "Next slide" at bounding box center [708, 461] width 18 height 18
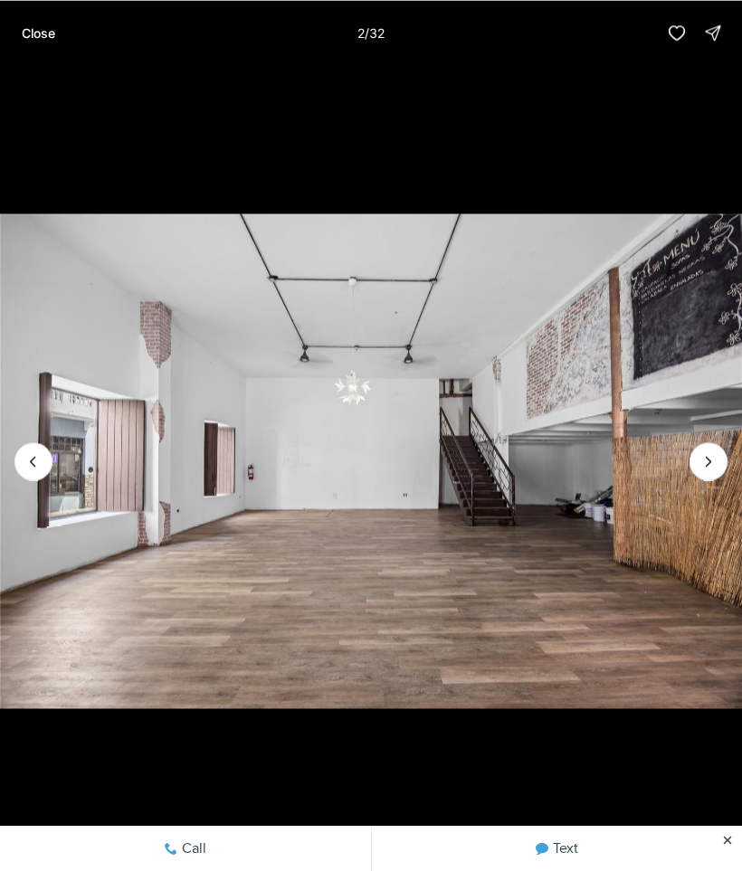
click at [714, 468] on icon "Next slide" at bounding box center [708, 461] width 18 height 18
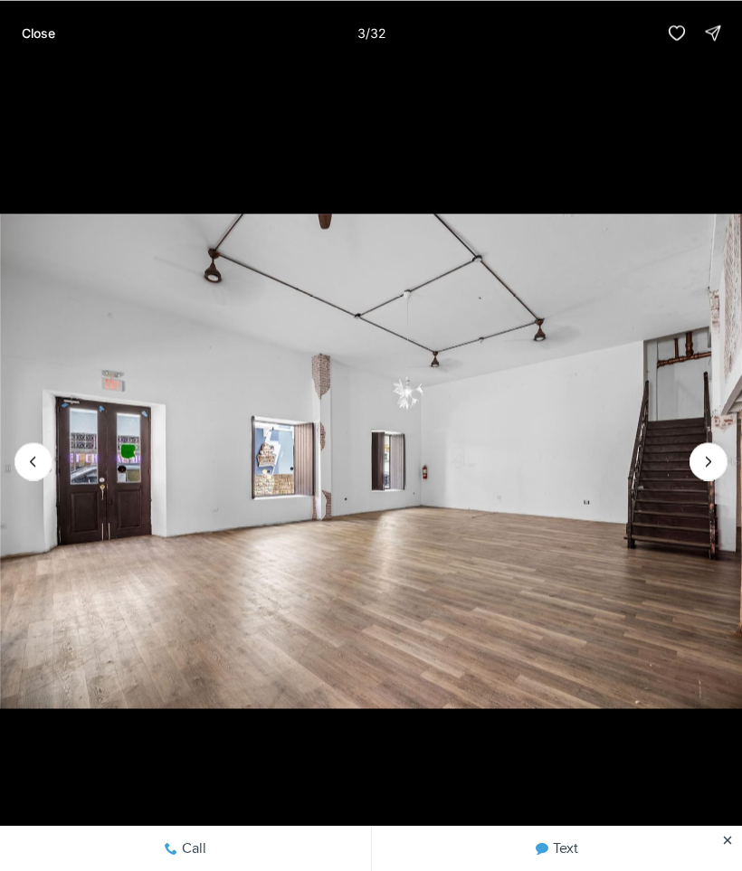
click at [708, 469] on icon "Next slide" at bounding box center [708, 461] width 18 height 18
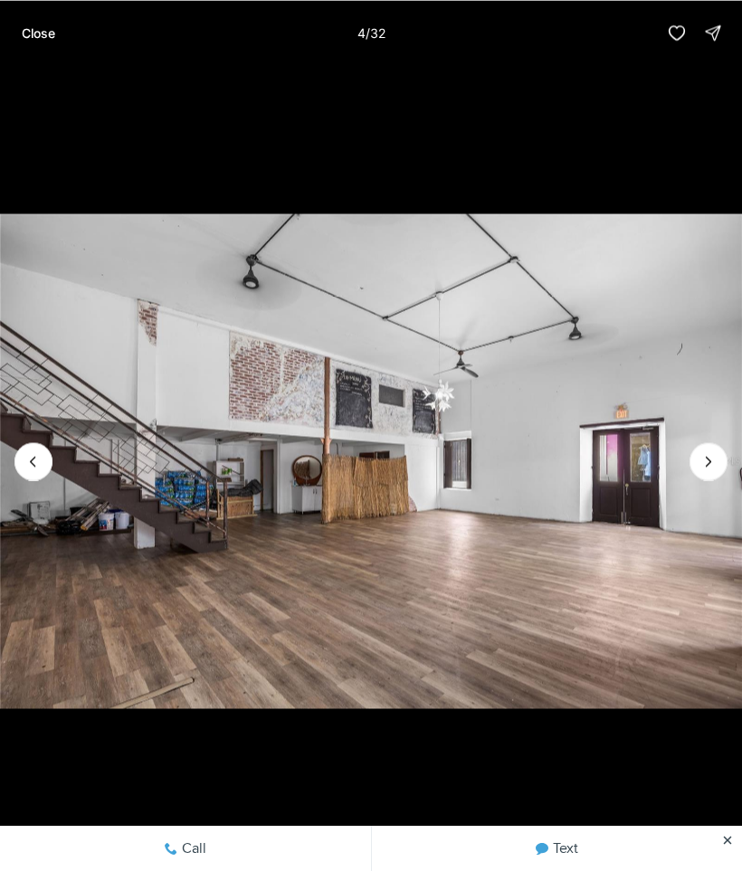
click at [714, 462] on icon "Next slide" at bounding box center [708, 461] width 18 height 18
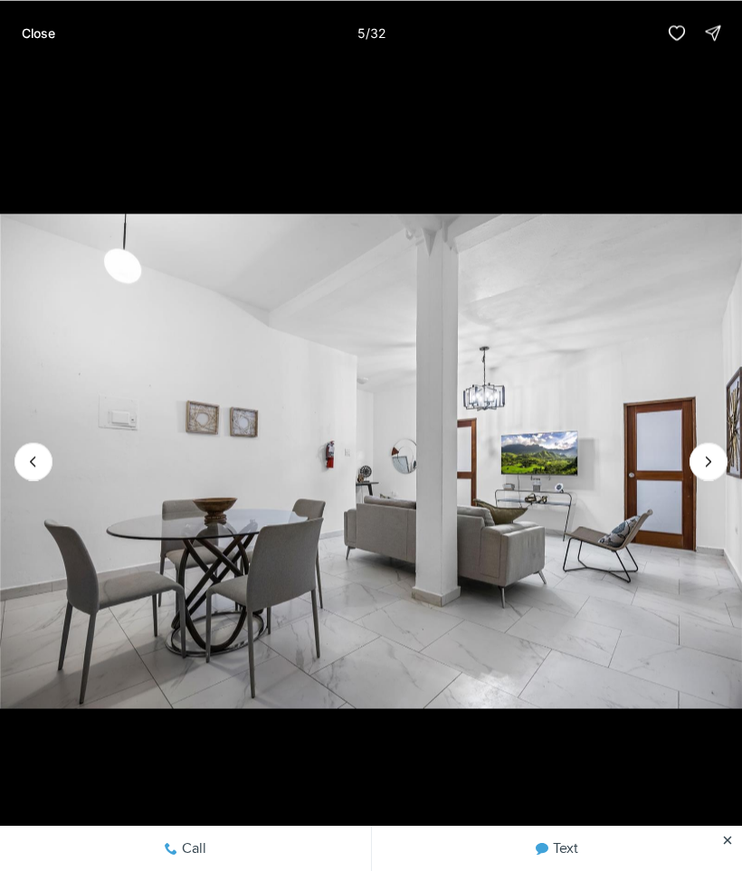
click at [713, 448] on button "Next slide" at bounding box center [708, 461] width 38 height 38
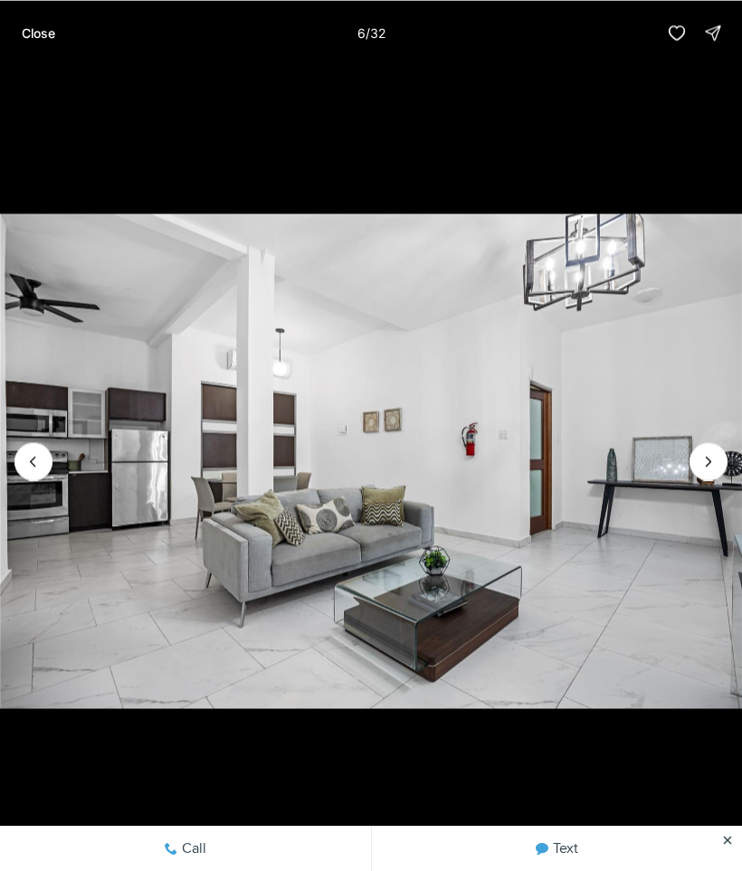
click at [707, 464] on icon "Next slide" at bounding box center [708, 461] width 5 height 9
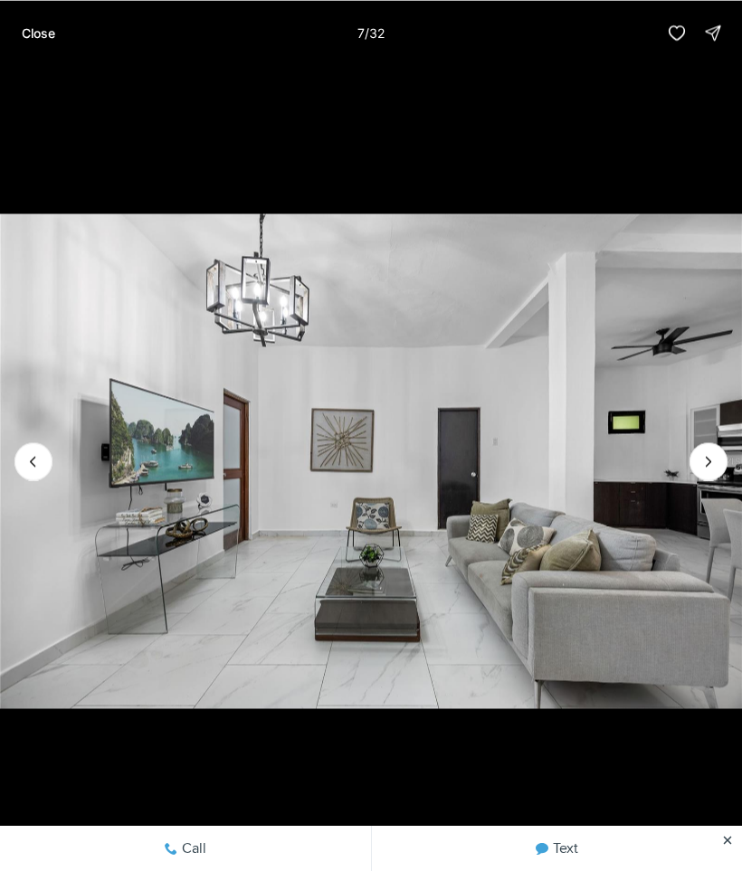
click at [711, 464] on icon "Next slide" at bounding box center [708, 461] width 18 height 18
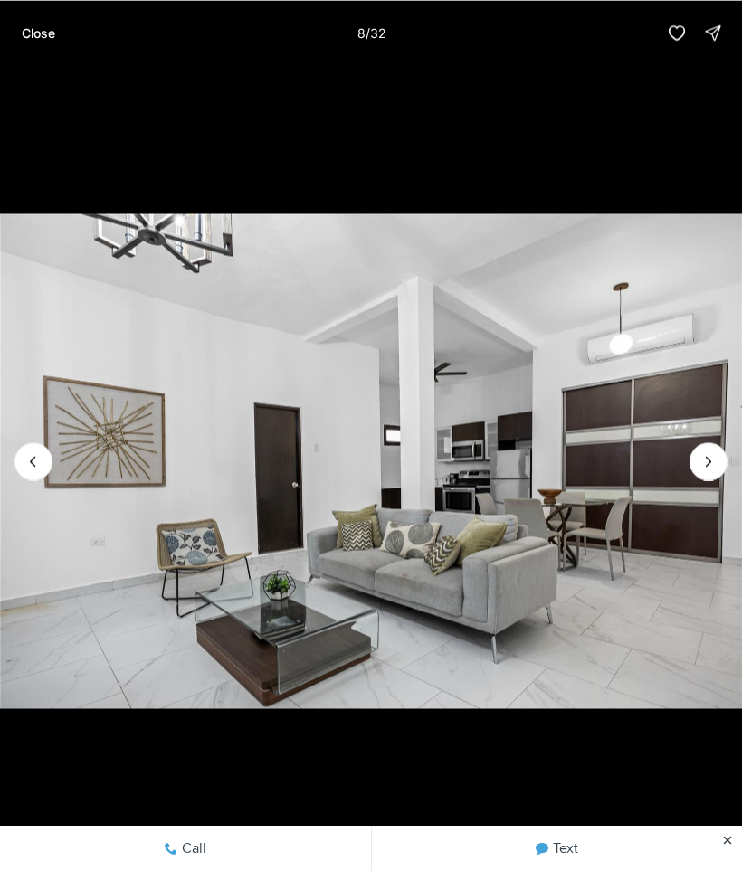
click at [708, 463] on icon "Next slide" at bounding box center [708, 461] width 5 height 9
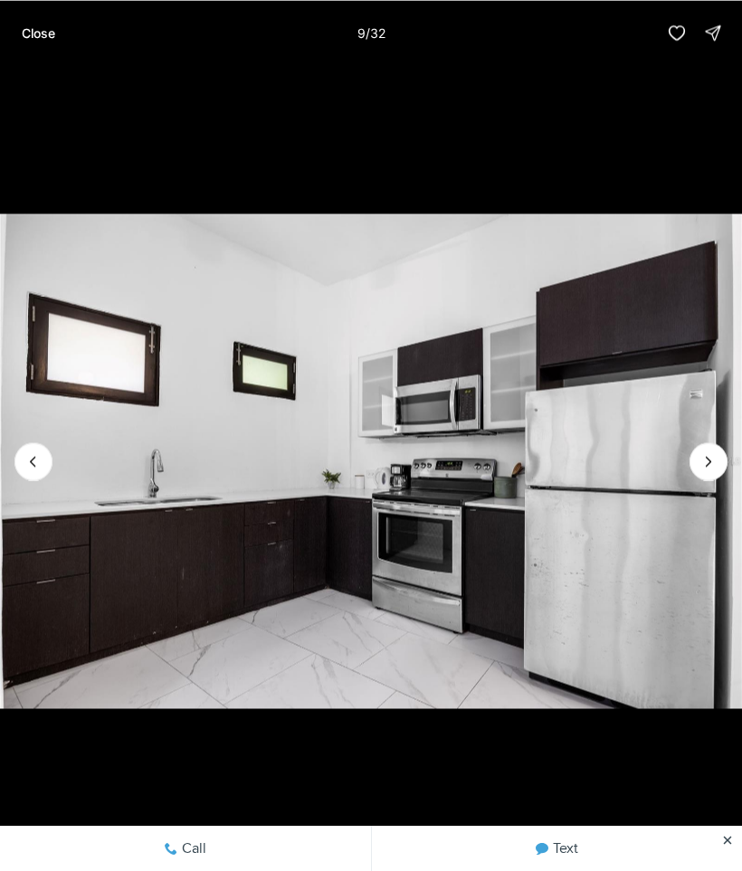
click at [715, 452] on icon "Next slide" at bounding box center [708, 461] width 18 height 18
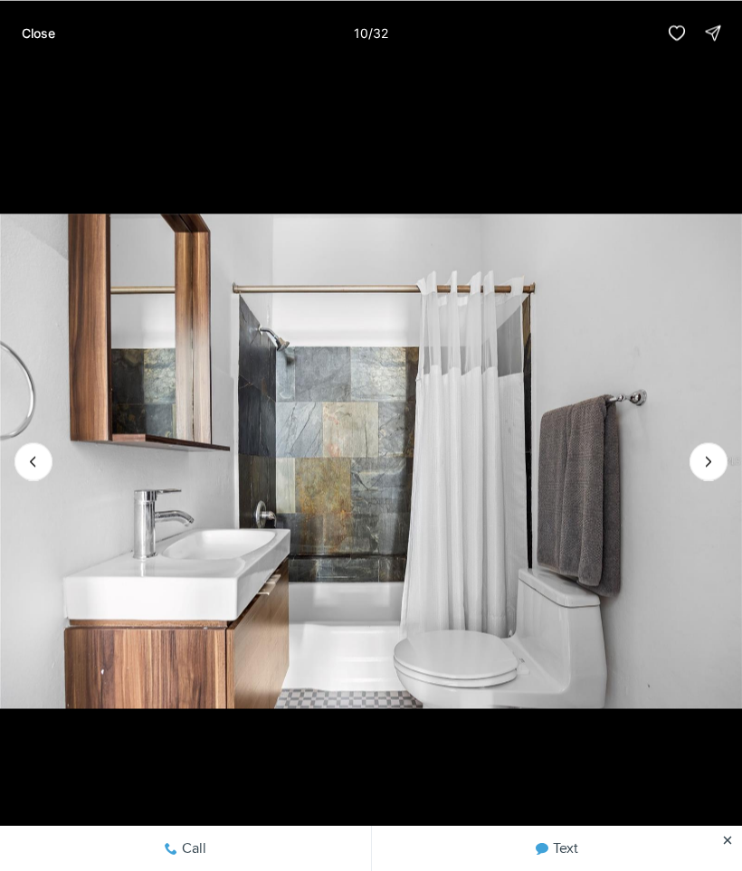
click at [714, 455] on icon "Next slide" at bounding box center [708, 461] width 18 height 18
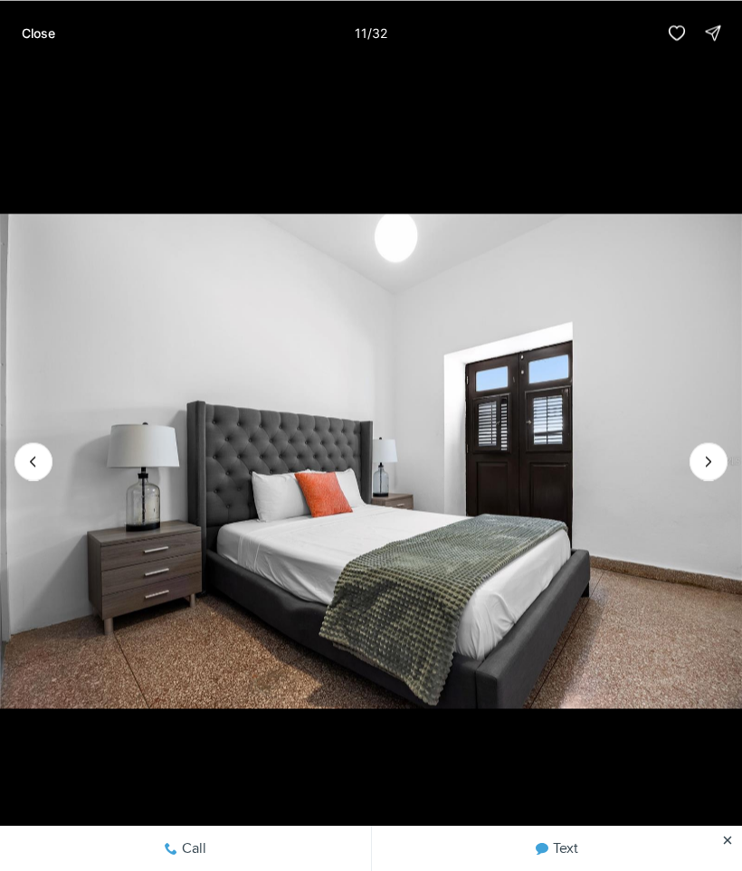
click at [714, 458] on icon "Next slide" at bounding box center [708, 461] width 18 height 18
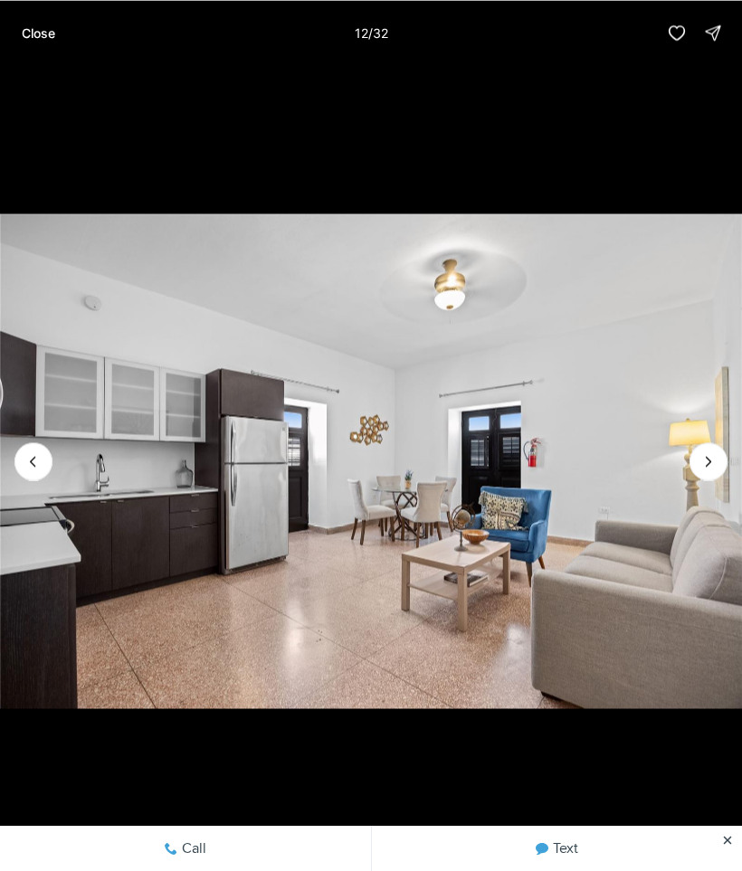
click at [716, 453] on icon "Next slide" at bounding box center [708, 461] width 18 height 18
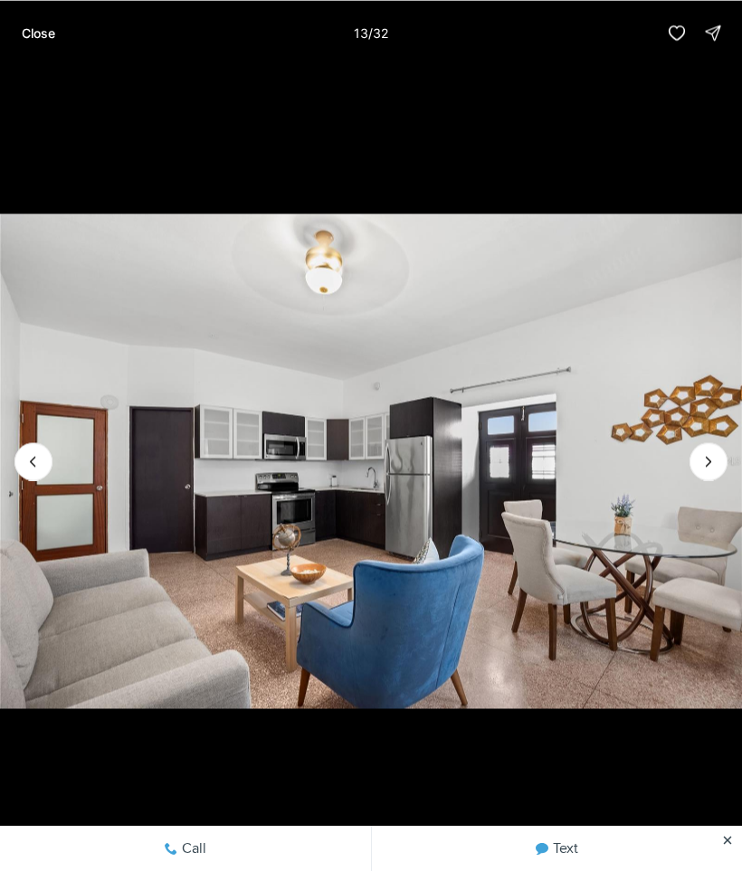
click at [714, 453] on icon "Next slide" at bounding box center [708, 461] width 18 height 18
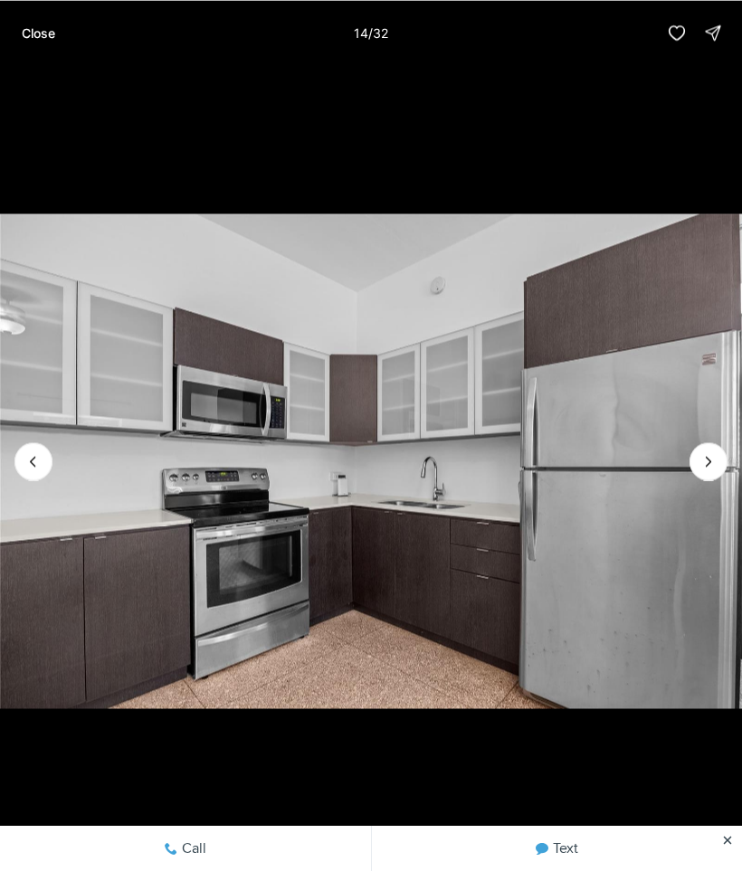
click at [713, 458] on icon "Next slide" at bounding box center [708, 461] width 18 height 18
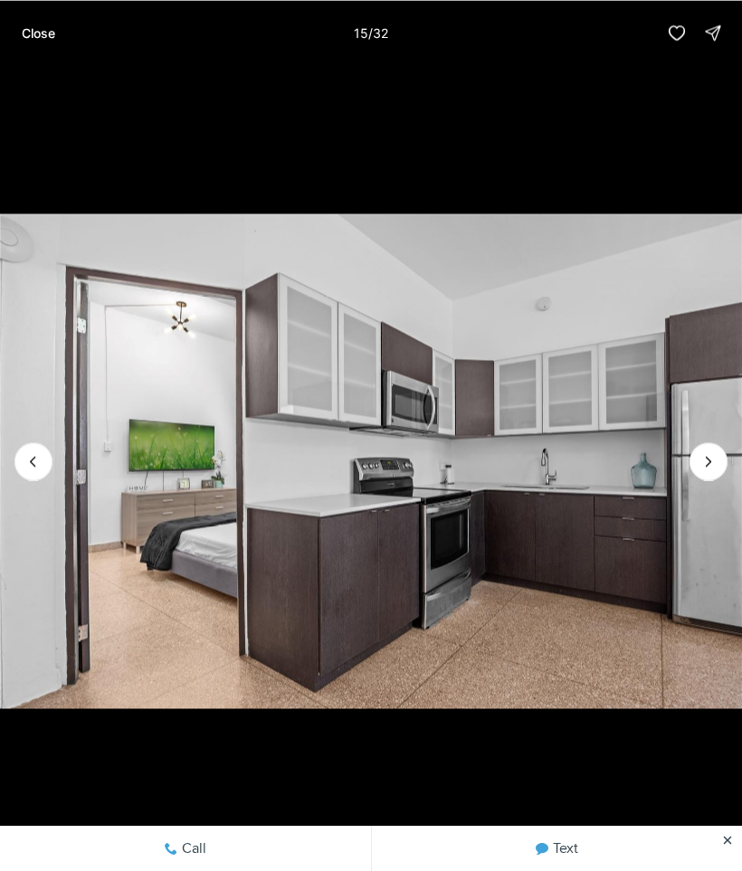
click at [706, 465] on icon "Next slide" at bounding box center [708, 461] width 5 height 9
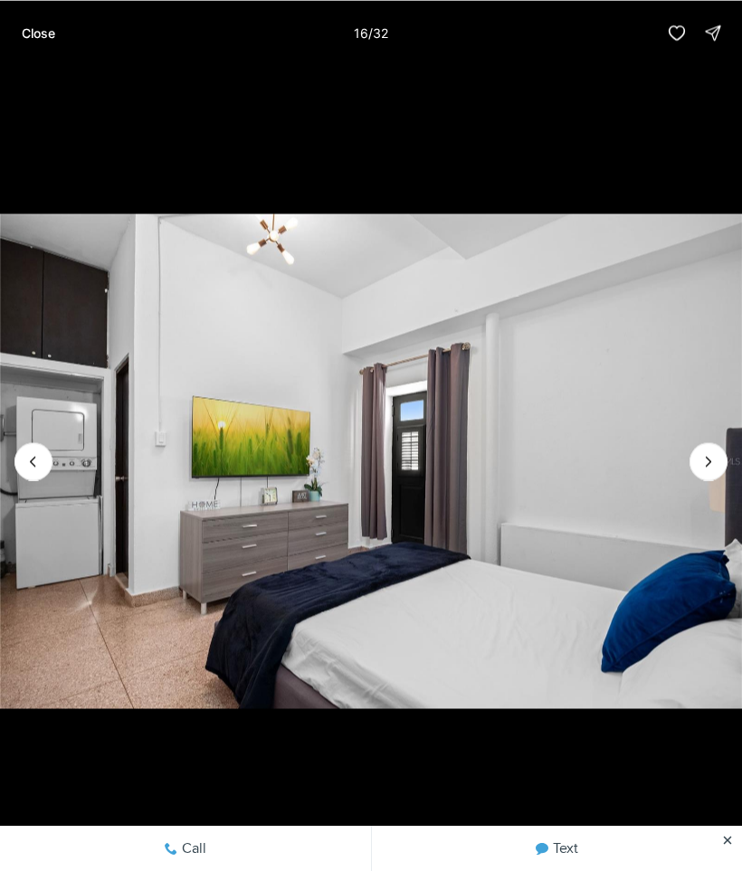
click at [709, 459] on icon "Next slide" at bounding box center [708, 461] width 5 height 9
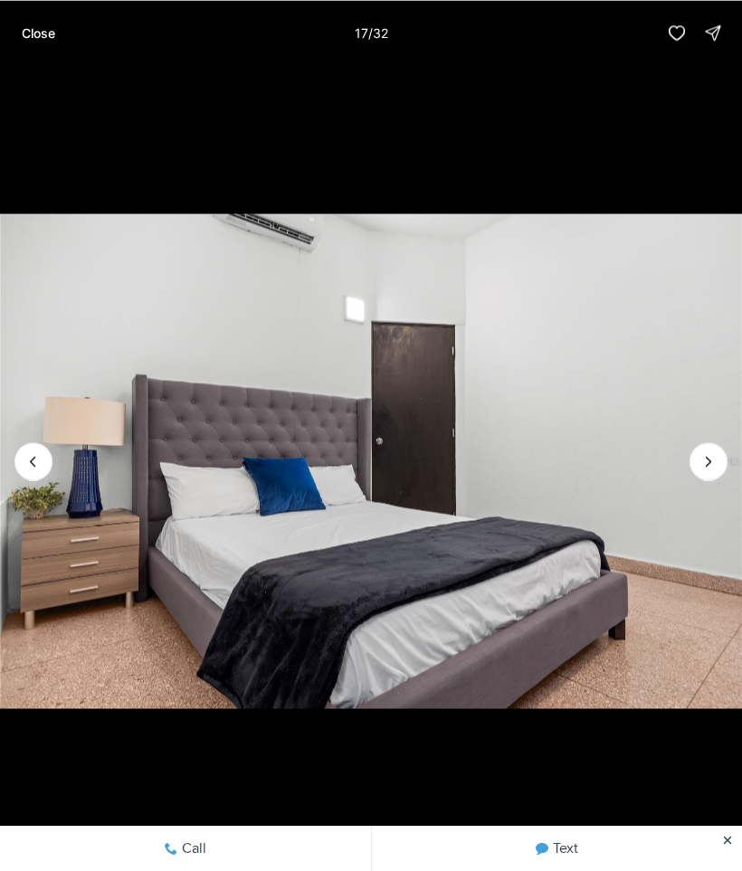
click at [709, 460] on icon "Next slide" at bounding box center [708, 461] width 18 height 18
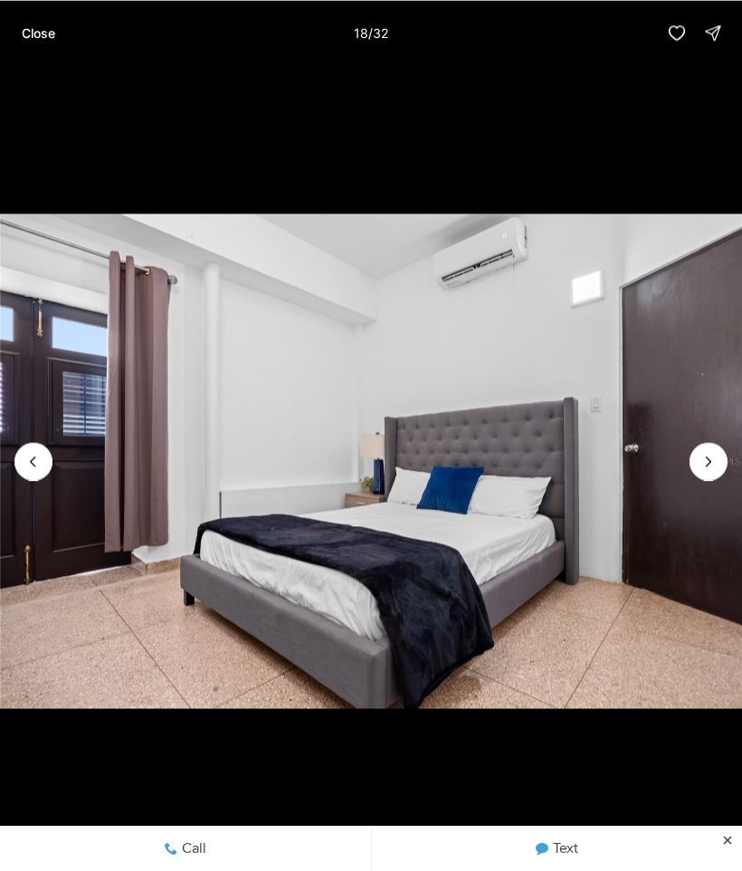
click at [703, 468] on icon "Next slide" at bounding box center [708, 461] width 18 height 18
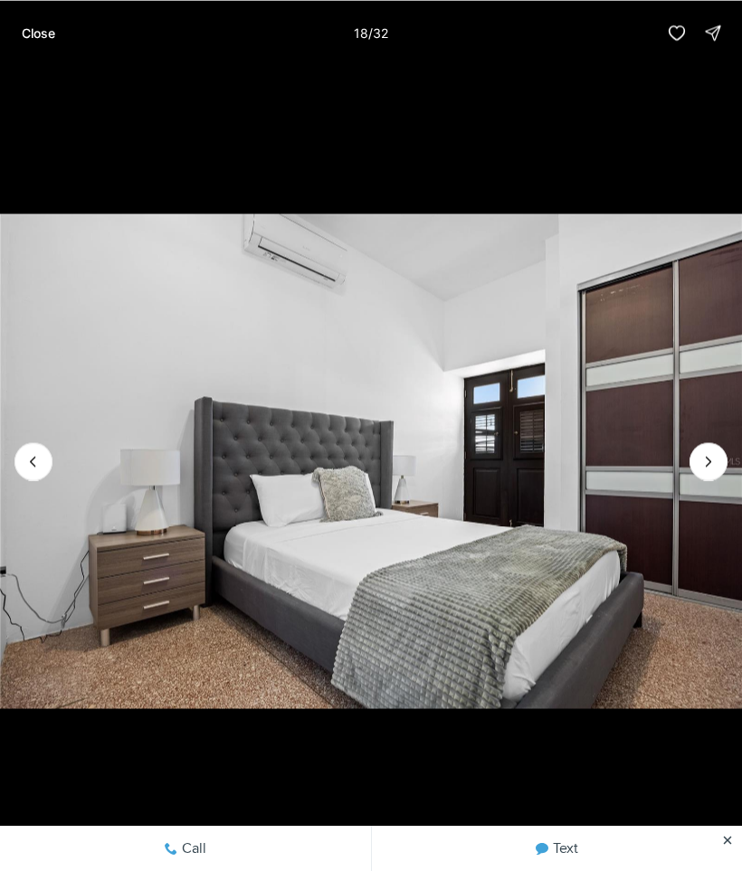
click at [709, 467] on icon "Next slide" at bounding box center [708, 461] width 18 height 18
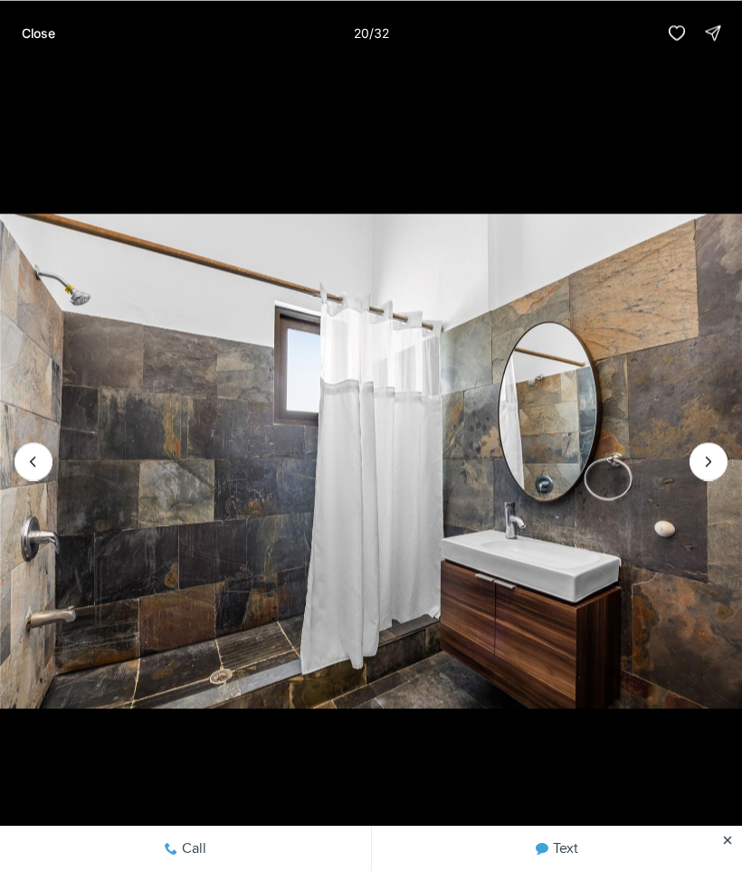
click at [709, 459] on icon "Next slide" at bounding box center [708, 461] width 18 height 18
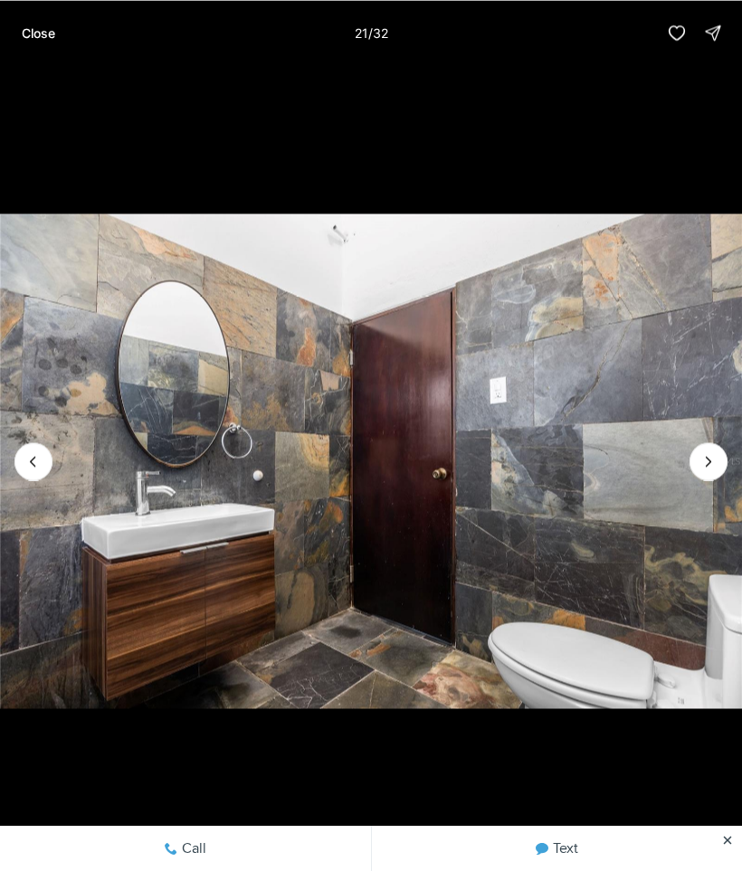
click at [713, 459] on icon "Next slide" at bounding box center [708, 461] width 18 height 18
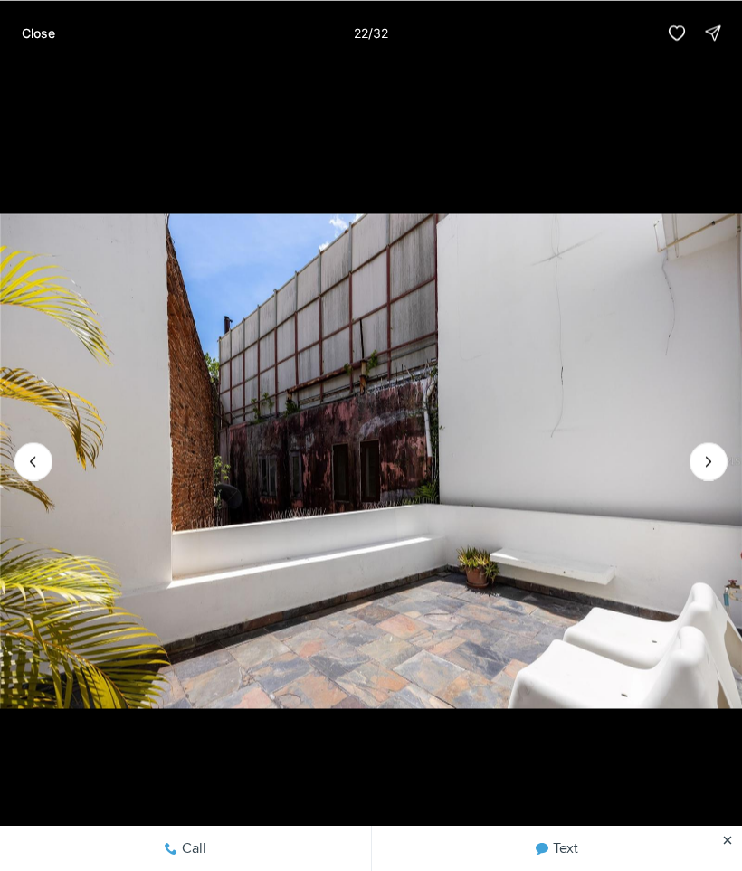
click at [715, 462] on icon "Next slide" at bounding box center [708, 461] width 18 height 18
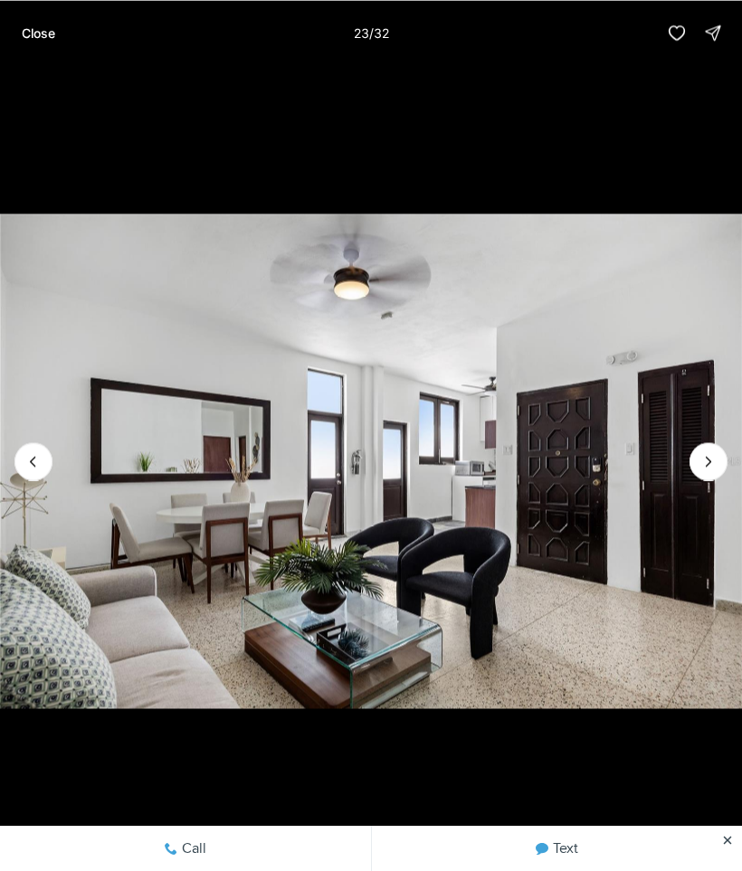
click at [716, 458] on icon "Next slide" at bounding box center [708, 461] width 18 height 18
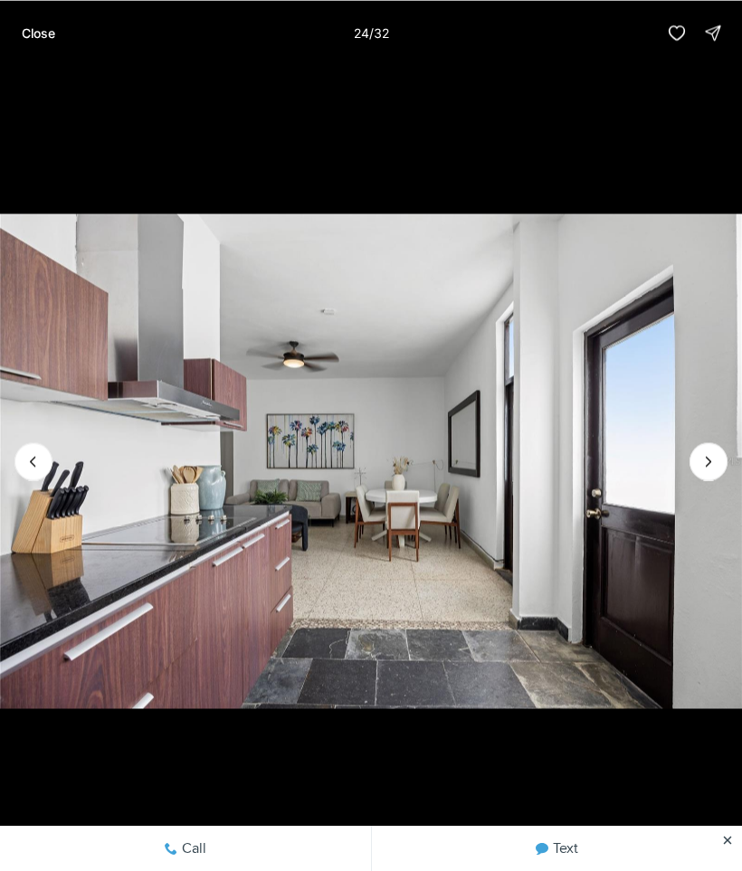
click at [714, 455] on icon "Next slide" at bounding box center [708, 461] width 18 height 18
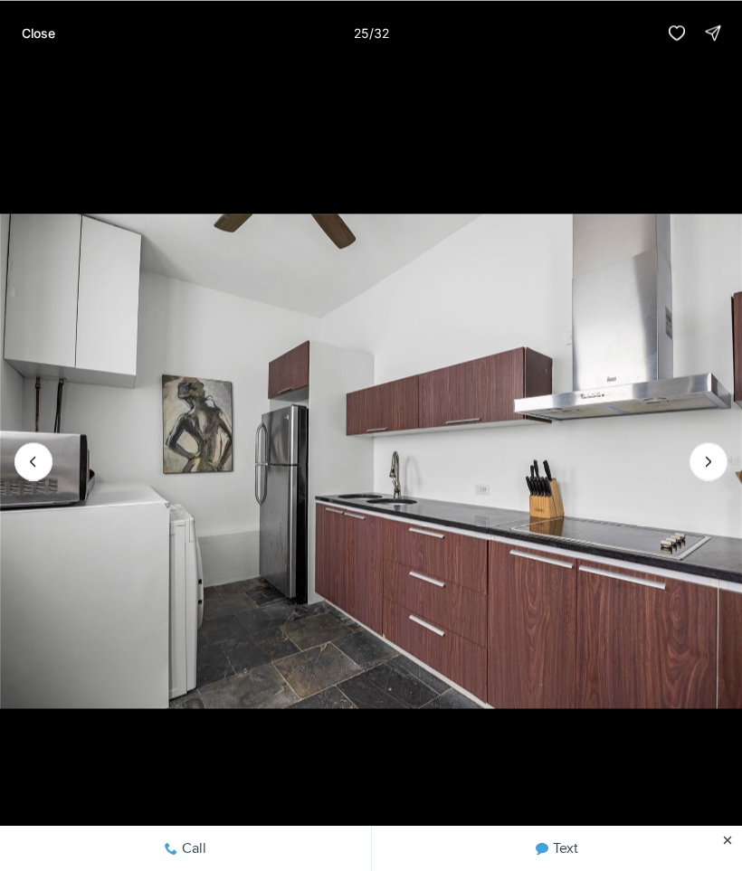
click at [699, 471] on button "Next slide" at bounding box center [708, 461] width 38 height 38
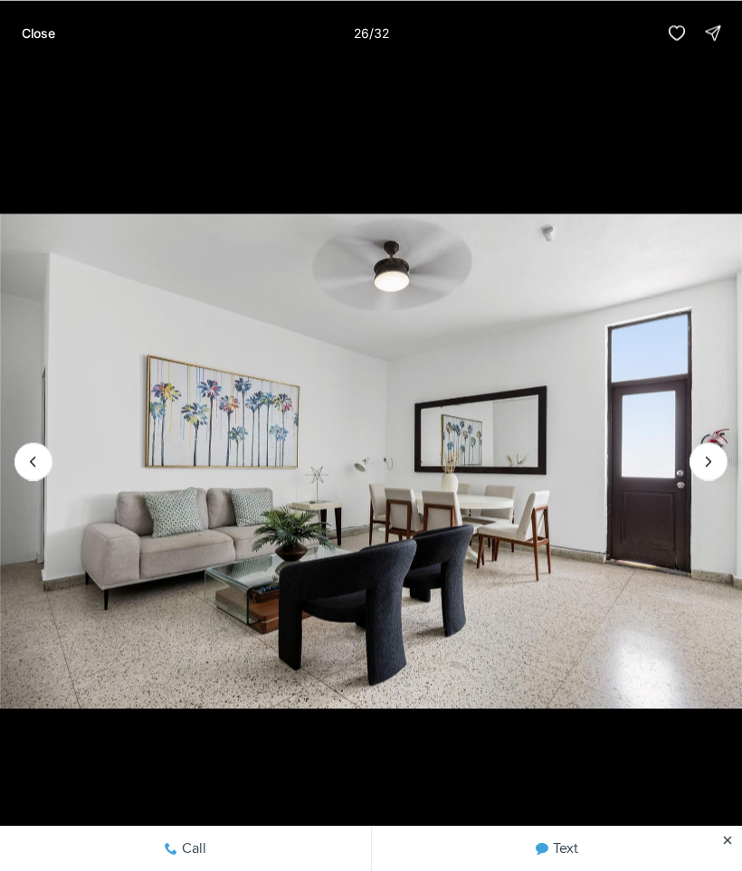
click at [731, 451] on img "26 of 32" at bounding box center [371, 461] width 742 height 610
click at [728, 451] on img "26 of 32" at bounding box center [371, 461] width 742 height 610
click at [707, 461] on icon "Next slide" at bounding box center [708, 461] width 18 height 18
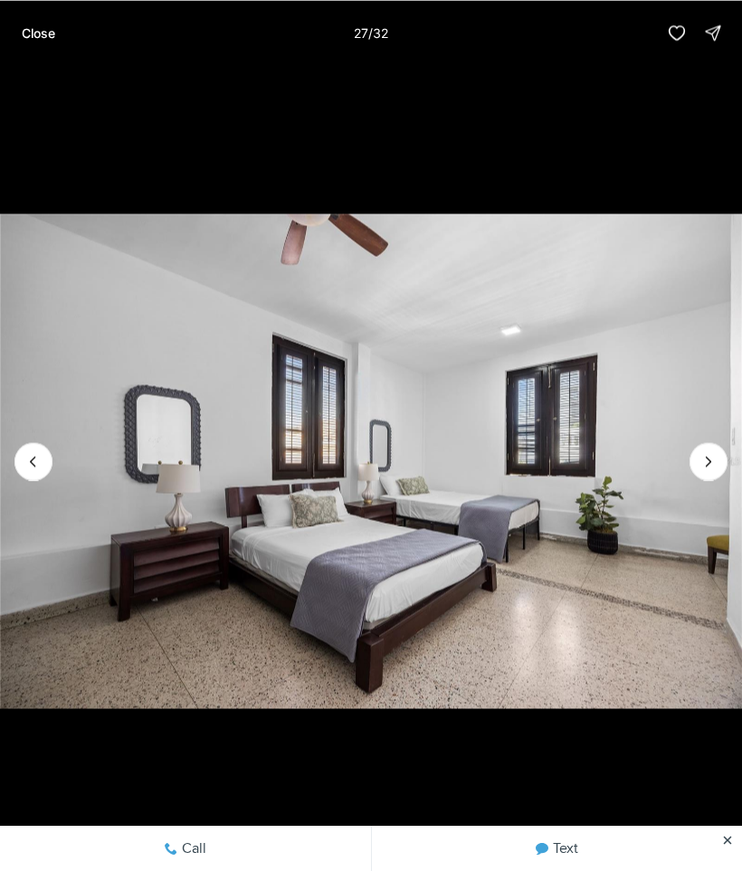
click at [695, 481] on img "27 of 32" at bounding box center [371, 461] width 742 height 610
click at [714, 462] on icon "Next slide" at bounding box center [708, 461] width 18 height 18
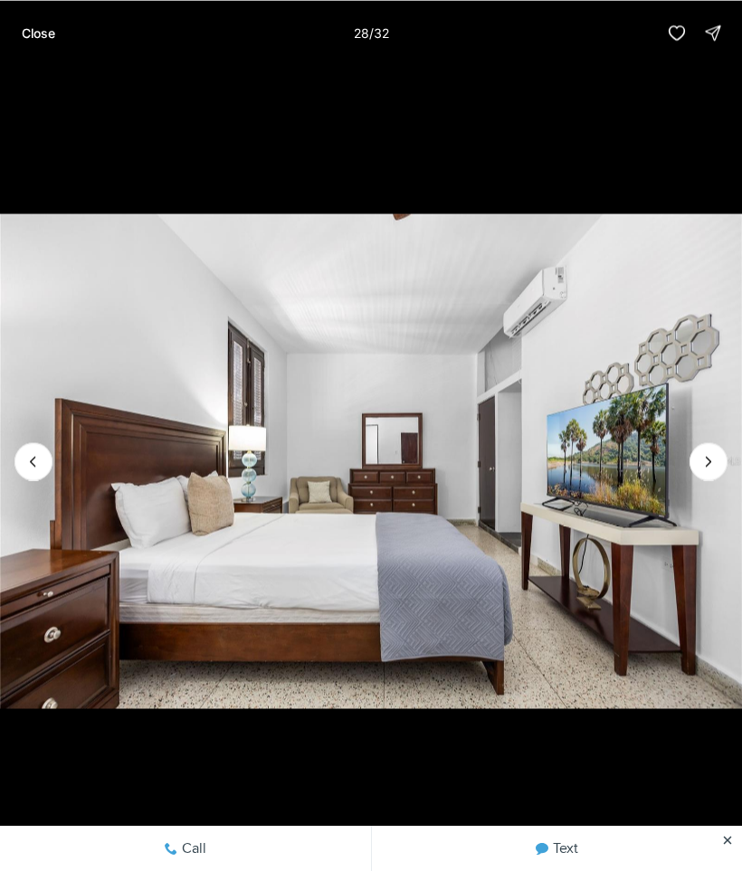
click at [708, 468] on icon "Next slide" at bounding box center [708, 461] width 18 height 18
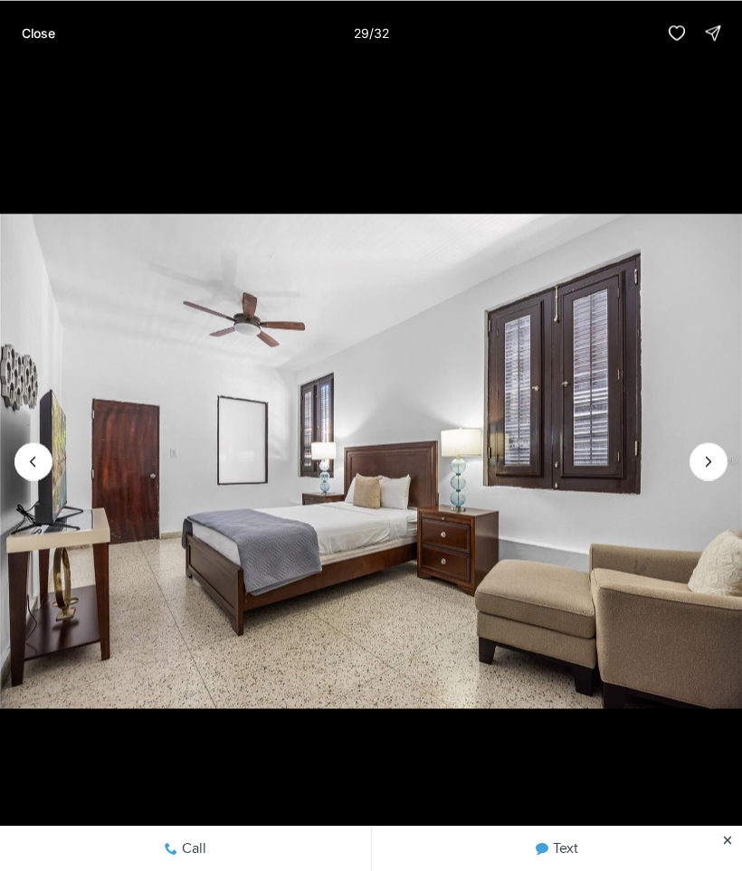
click at [721, 451] on button "Next slide" at bounding box center [708, 461] width 38 height 38
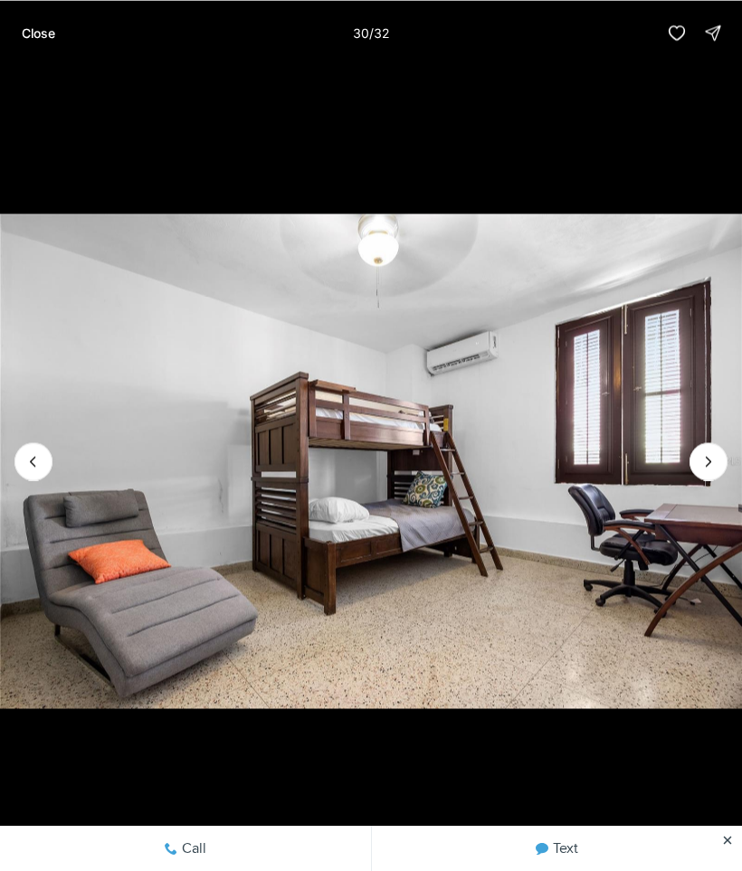
click at [729, 453] on img "30 of 32" at bounding box center [371, 461] width 742 height 610
click at [720, 453] on button "Next slide" at bounding box center [708, 461] width 38 height 38
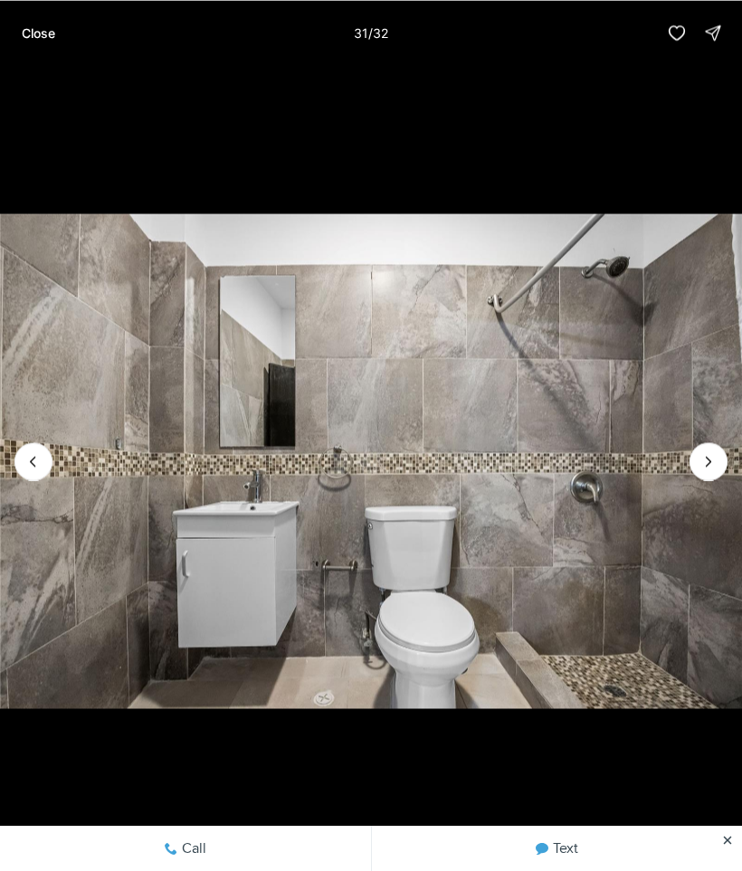
click at [714, 459] on icon "Next slide" at bounding box center [708, 461] width 18 height 18
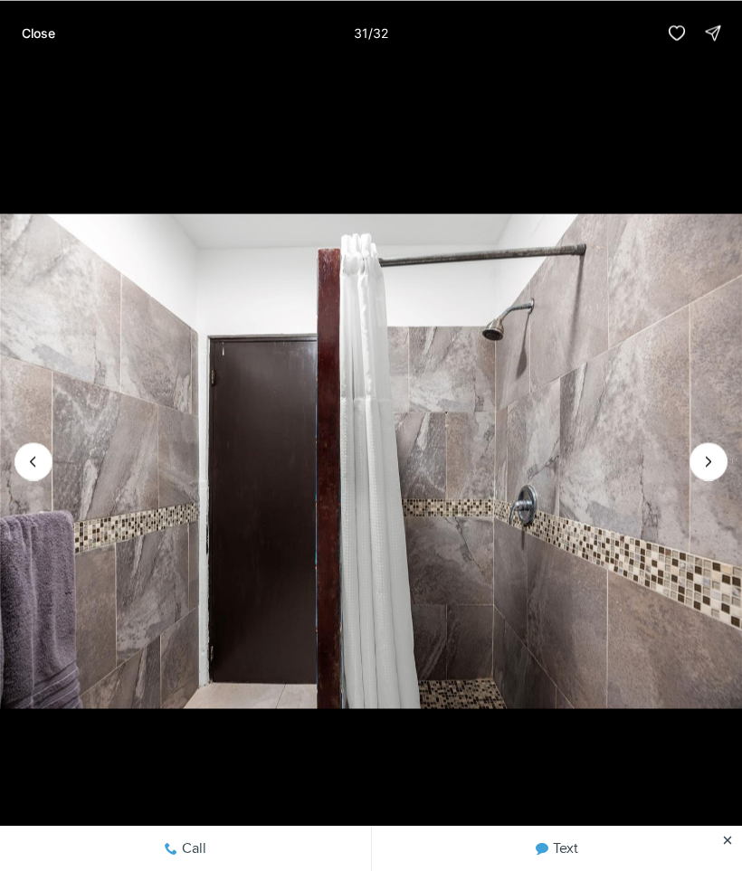
click at [716, 456] on div at bounding box center [708, 461] width 38 height 38
click at [709, 460] on div at bounding box center [708, 461] width 38 height 38
click at [38, 39] on p "Close" at bounding box center [38, 32] width 33 height 14
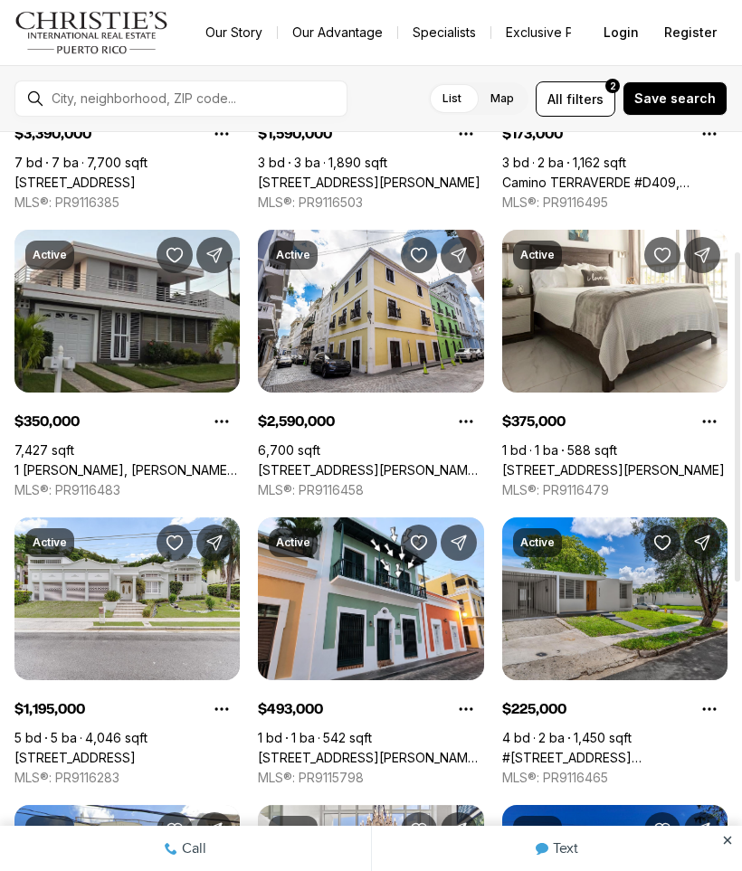
click at [734, 470] on div at bounding box center [736, 416] width 5 height 329
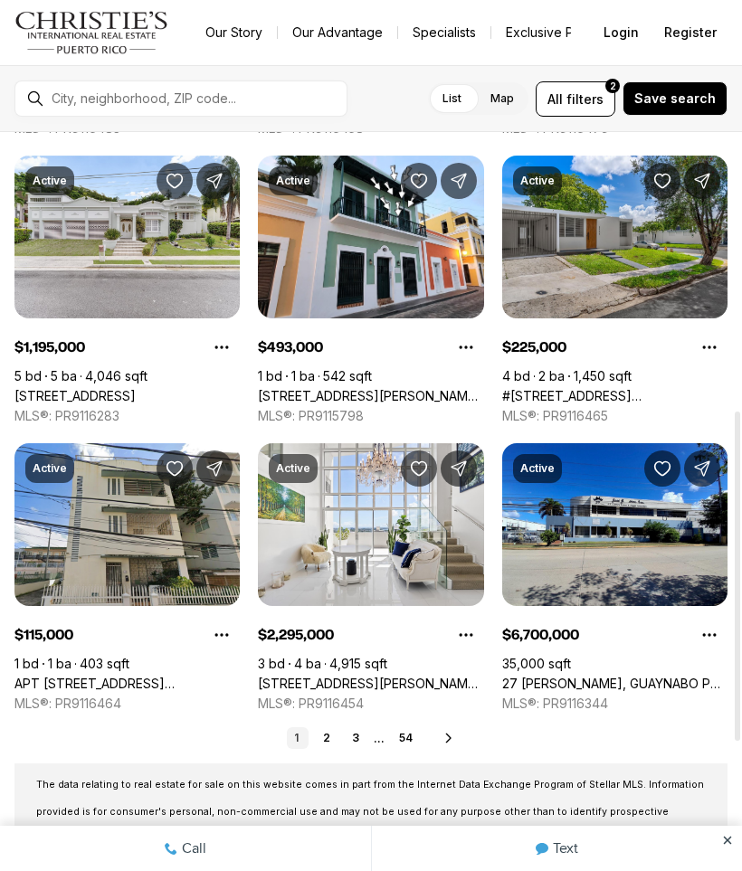
scroll to position [623, 0]
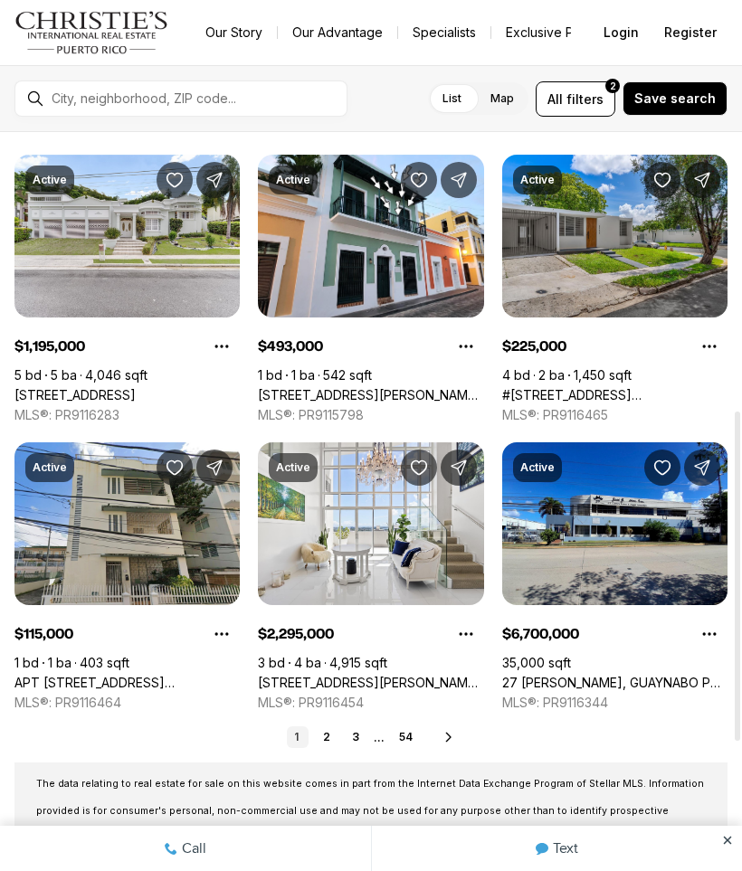
click at [410, 675] on link "[STREET_ADDRESS][PERSON_NAME][PERSON_NAME]" at bounding box center [370, 683] width 225 height 16
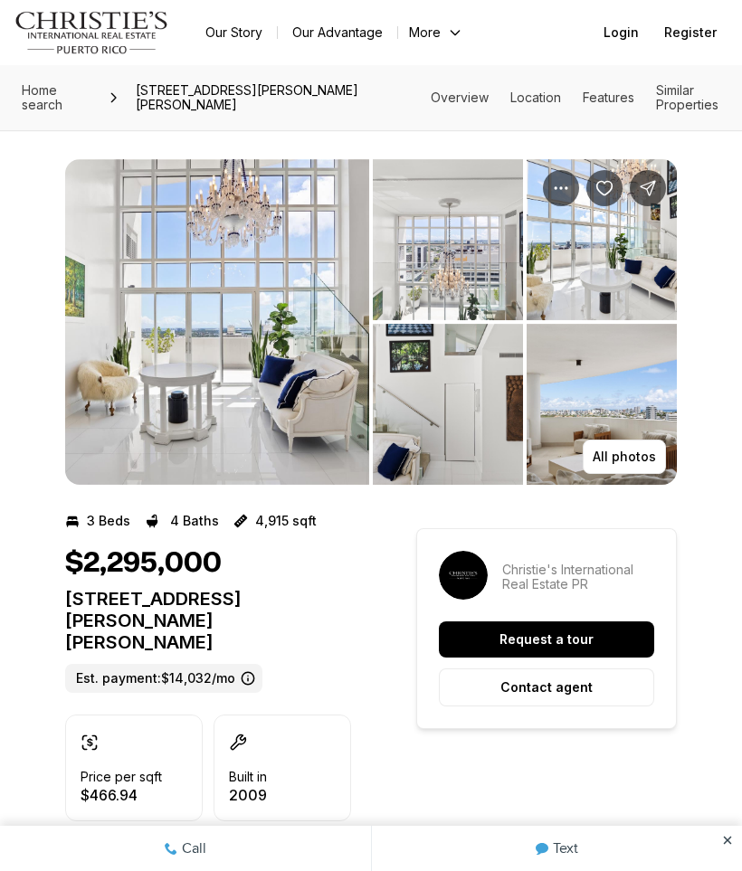
click at [143, 243] on img "View image gallery" at bounding box center [217, 322] width 304 height 326
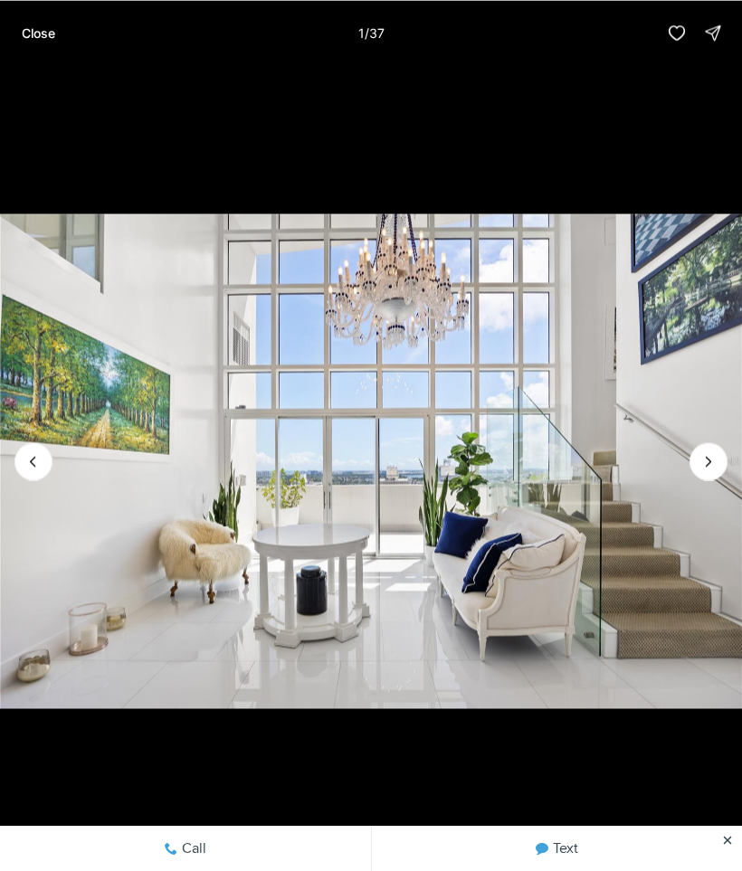
click at [708, 461] on icon "Next slide" at bounding box center [708, 461] width 18 height 18
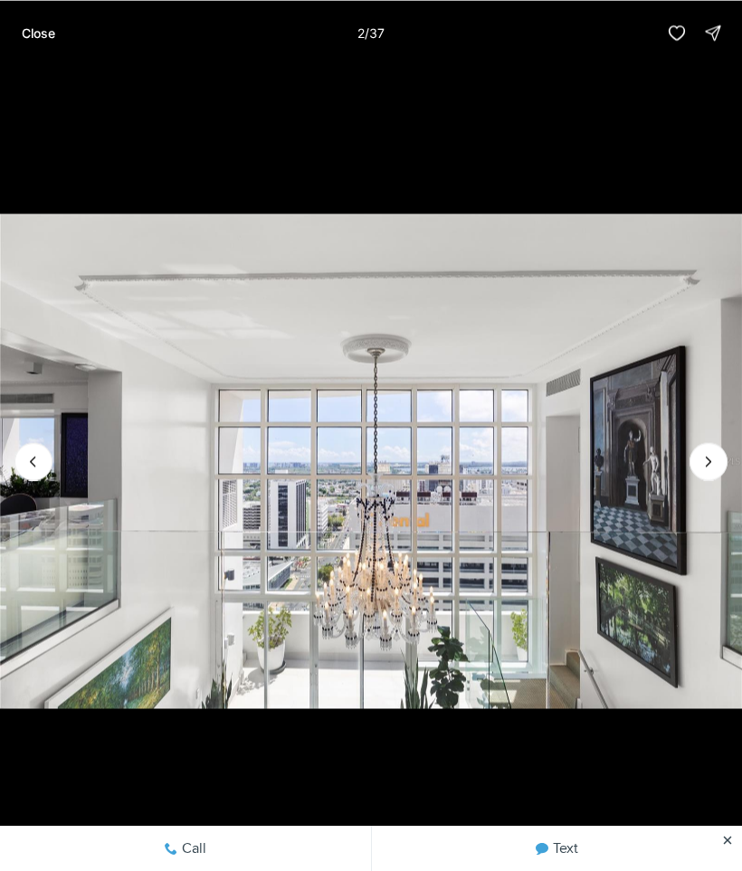
click at [716, 454] on icon "Next slide" at bounding box center [708, 461] width 18 height 18
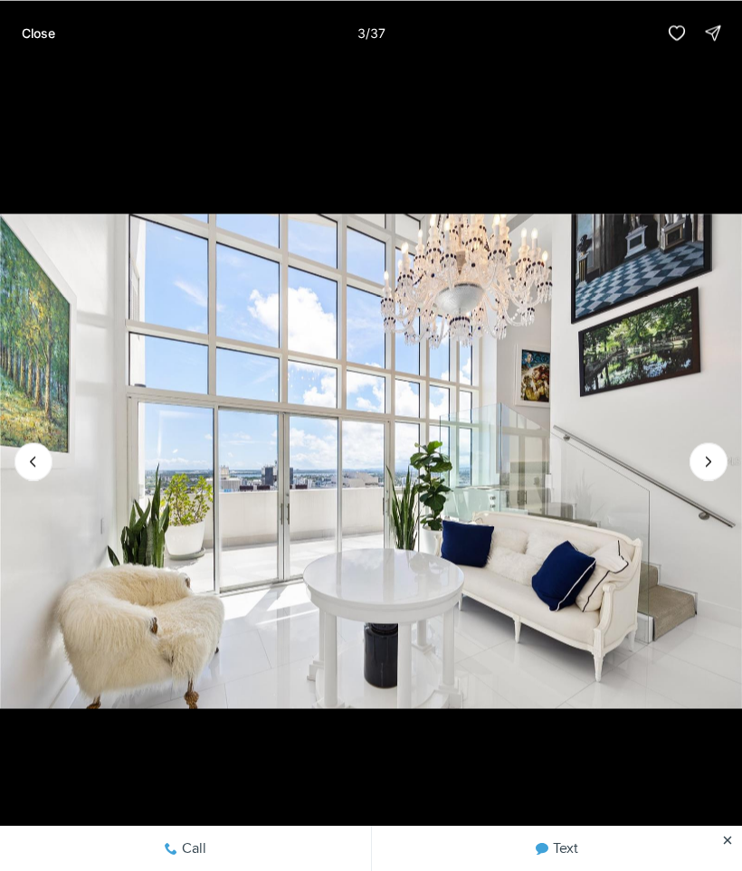
click at [712, 457] on icon "Next slide" at bounding box center [708, 461] width 18 height 18
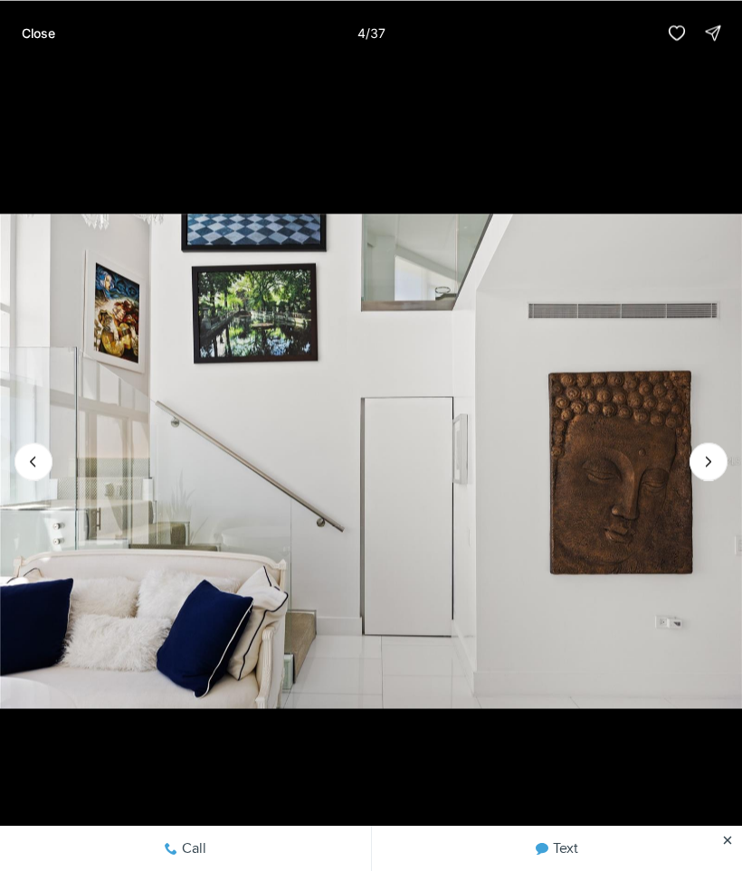
click at [706, 455] on icon "Next slide" at bounding box center [708, 461] width 18 height 18
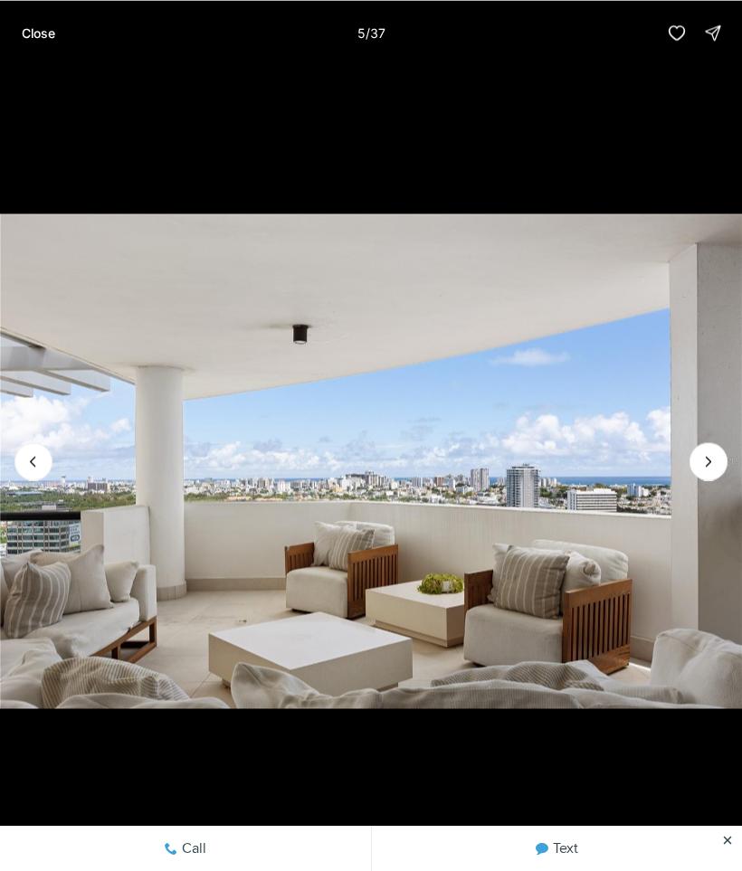
click at [705, 462] on icon "Next slide" at bounding box center [708, 461] width 18 height 18
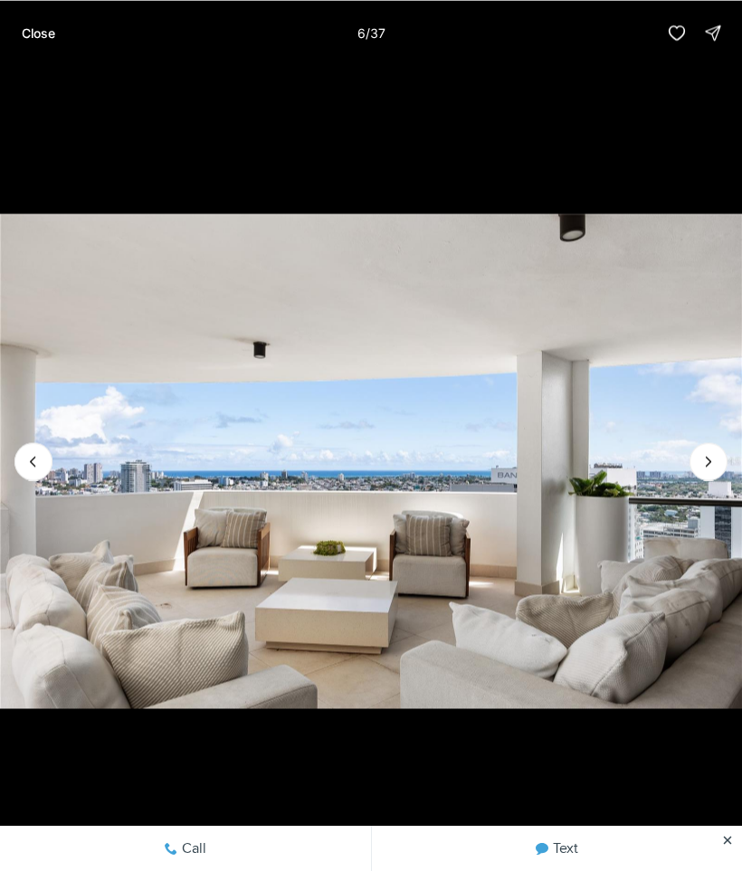
click at [712, 464] on icon "Next slide" at bounding box center [708, 461] width 18 height 18
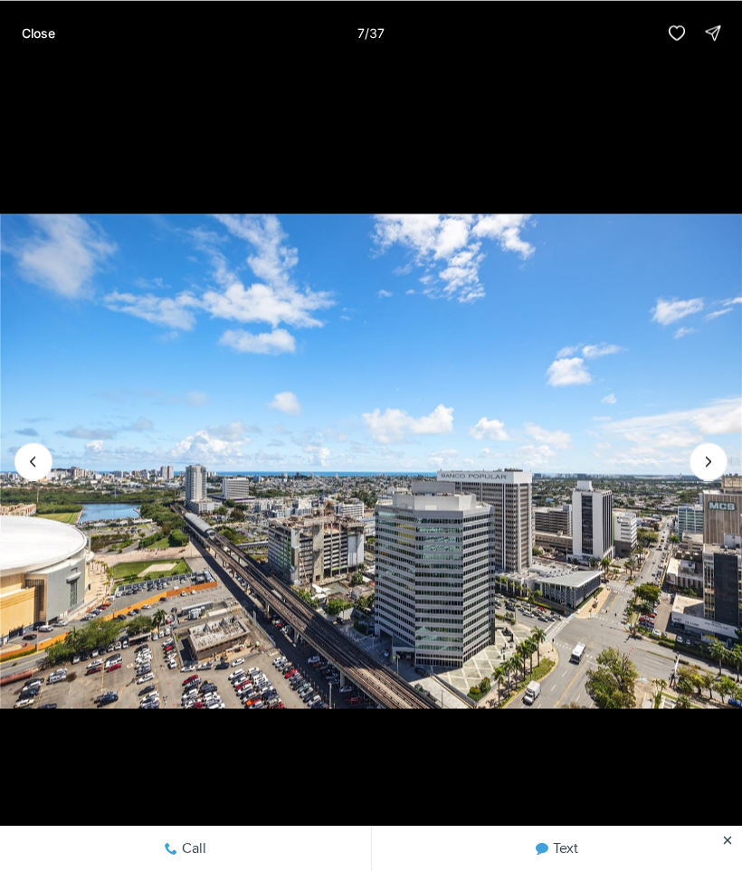
click at [708, 460] on icon "Next slide" at bounding box center [708, 461] width 18 height 18
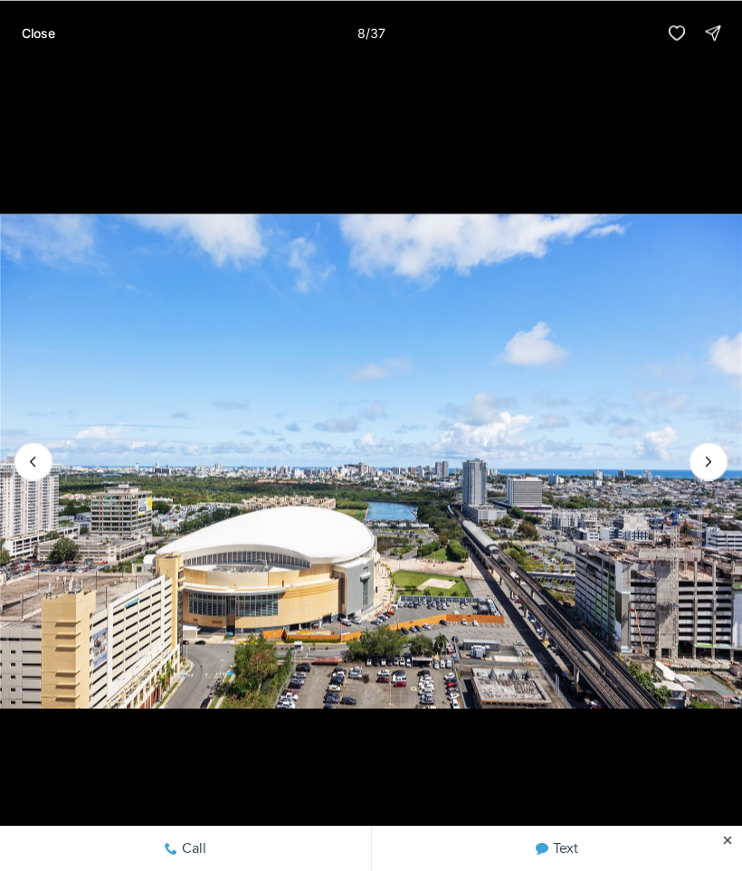
click at [709, 460] on icon "Next slide" at bounding box center [708, 461] width 18 height 18
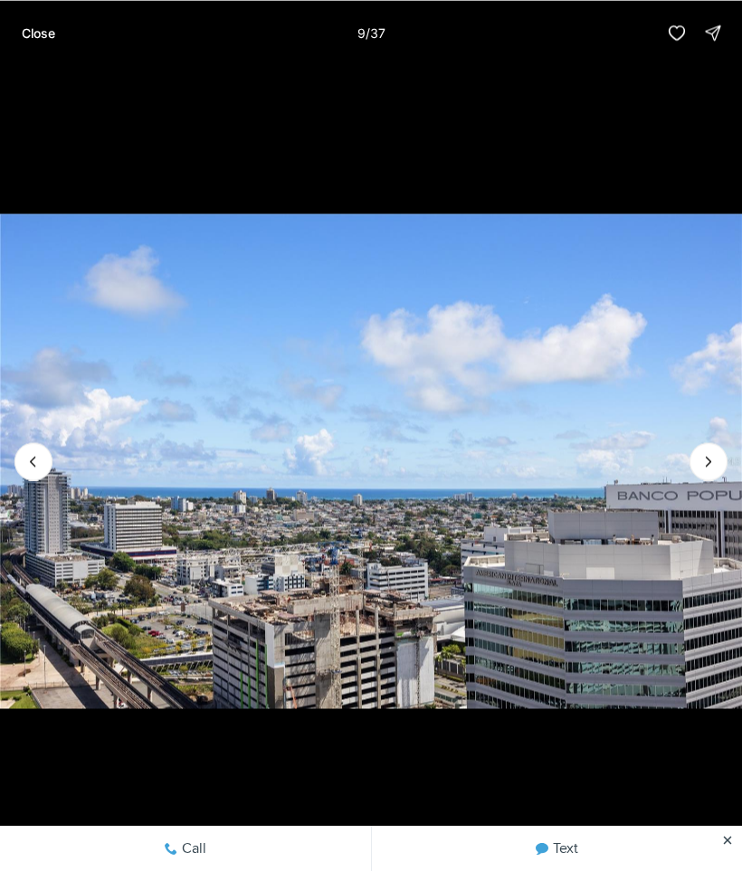
click at [710, 462] on icon "Next slide" at bounding box center [708, 461] width 18 height 18
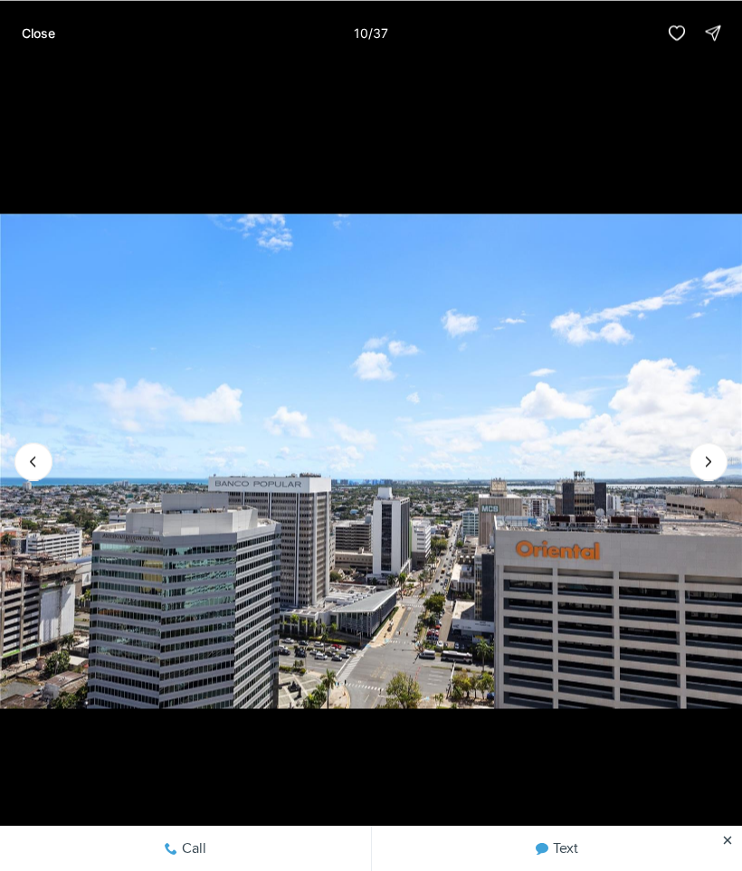
click at [711, 462] on icon "Next slide" at bounding box center [708, 461] width 18 height 18
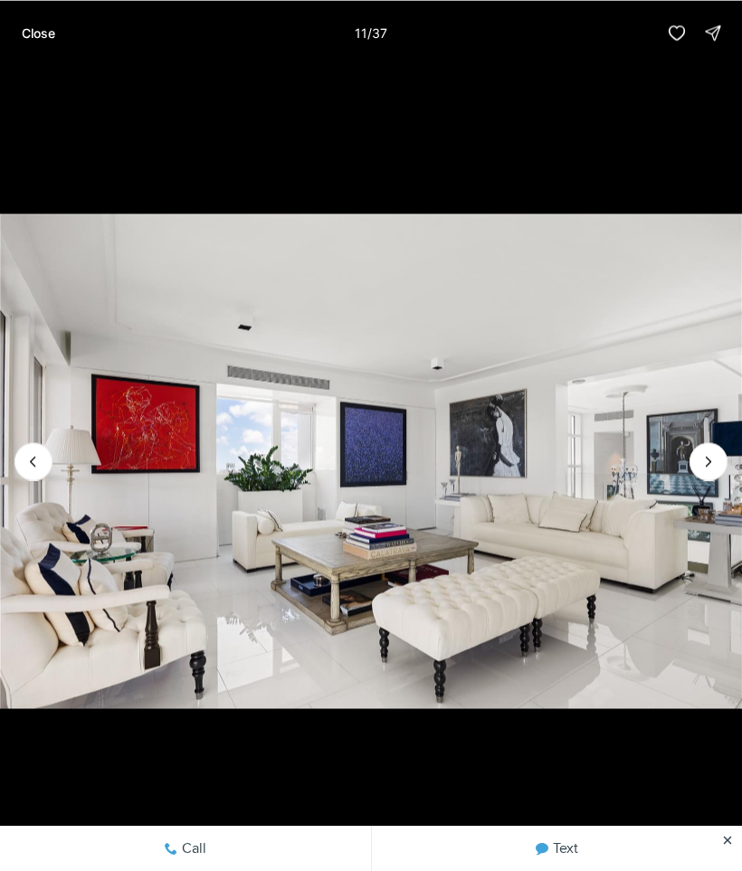
click at [714, 441] on img "11 of 37" at bounding box center [371, 461] width 742 height 610
click at [709, 459] on icon "Next slide" at bounding box center [708, 461] width 18 height 18
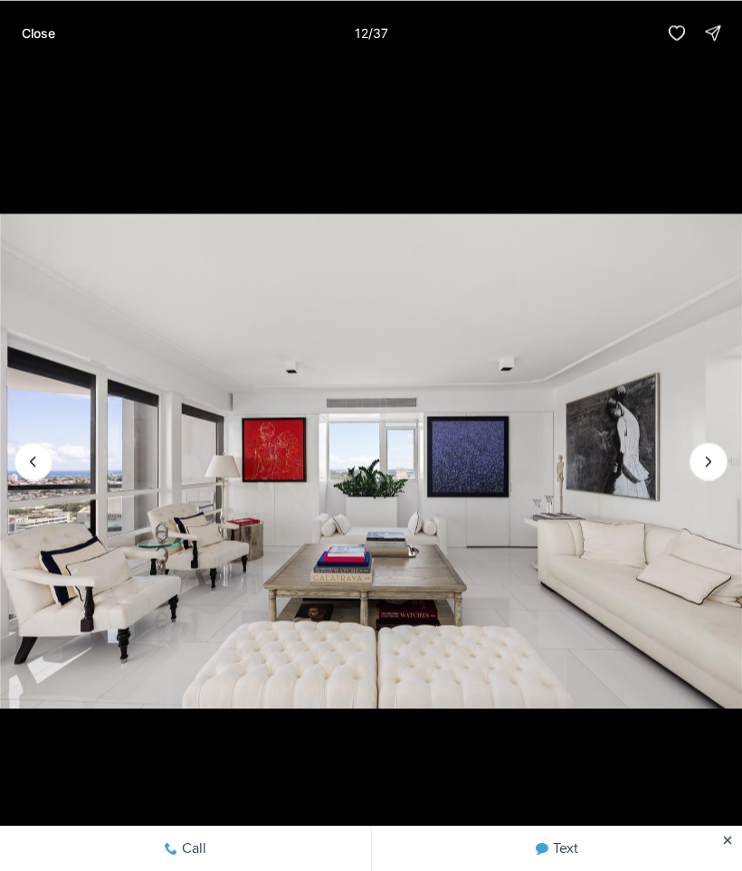
click at [714, 460] on icon "Next slide" at bounding box center [708, 461] width 18 height 18
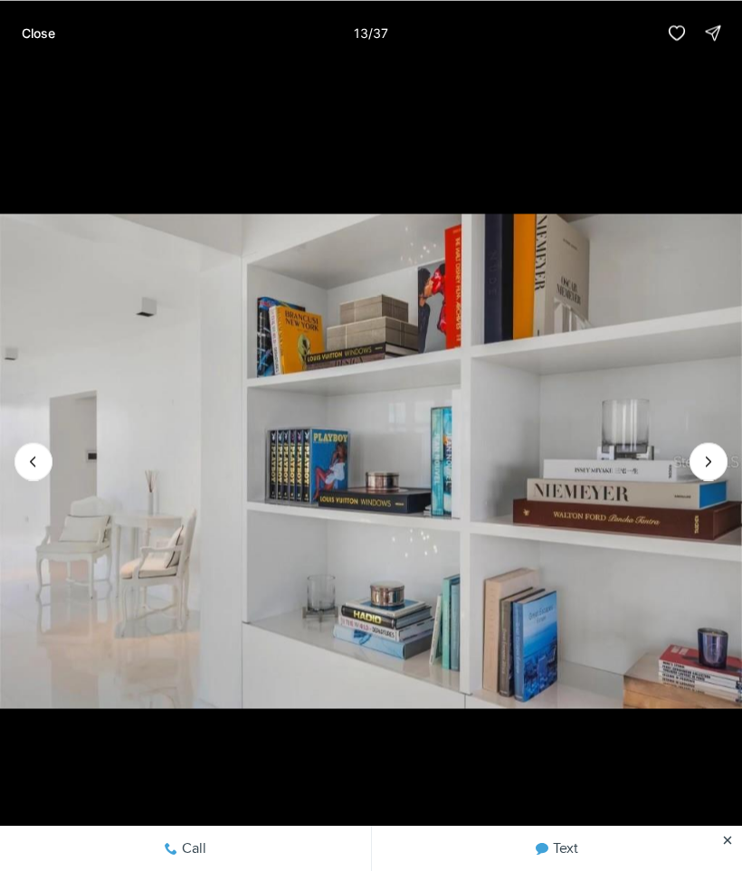
click at [713, 462] on icon "Next slide" at bounding box center [708, 461] width 18 height 18
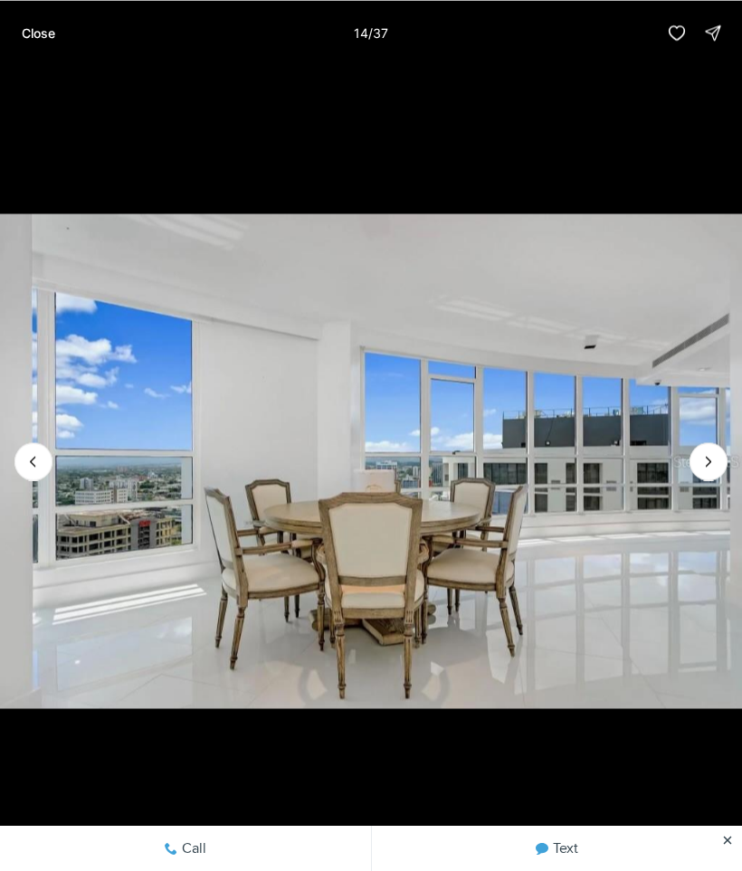
click at [714, 461] on icon "Next slide" at bounding box center [708, 461] width 18 height 18
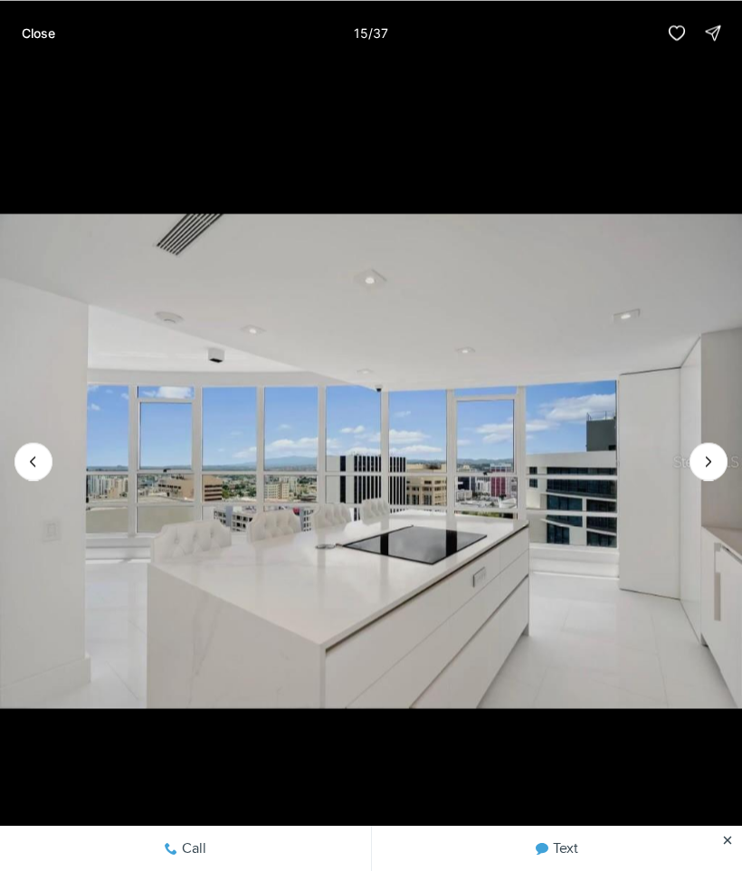
click at [715, 464] on icon "Next slide" at bounding box center [708, 461] width 18 height 18
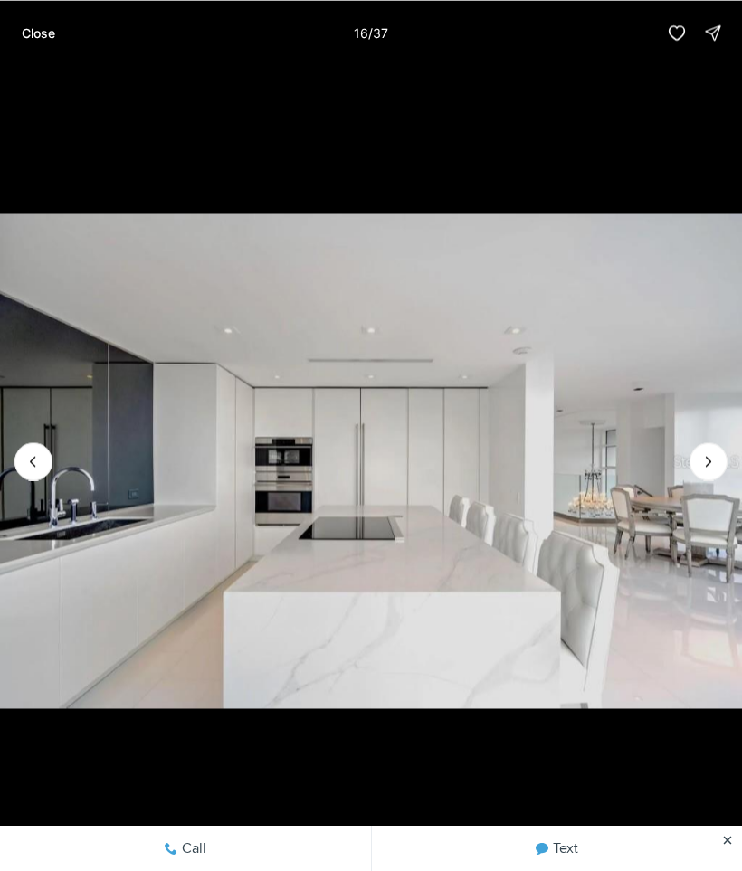
click at [714, 465] on icon "Next slide" at bounding box center [708, 461] width 18 height 18
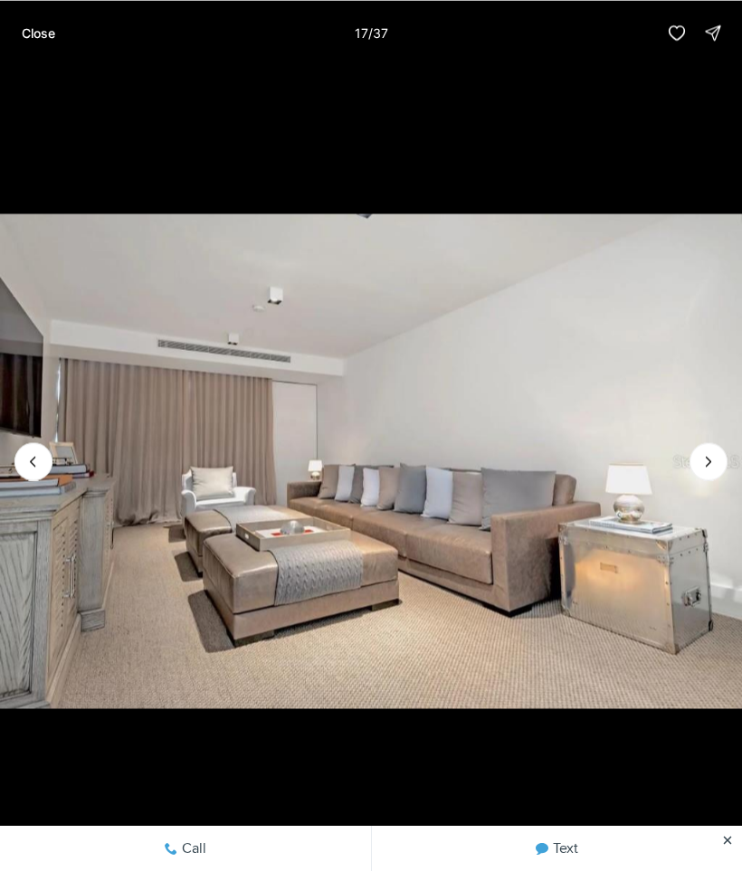
click at [715, 467] on icon "Next slide" at bounding box center [708, 461] width 18 height 18
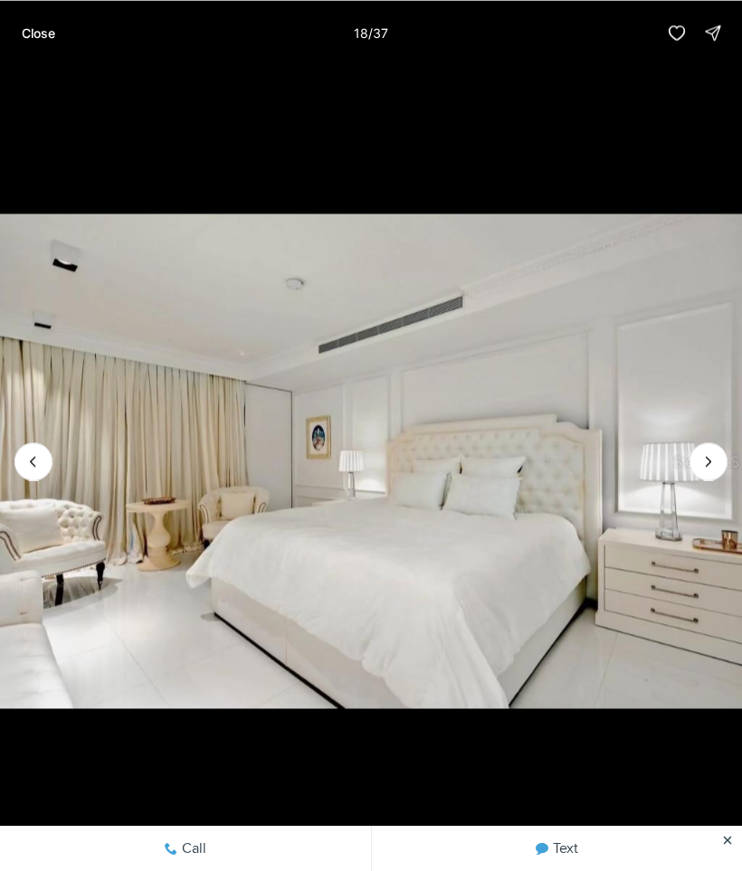
click at [716, 463] on icon "Next slide" at bounding box center [708, 461] width 18 height 18
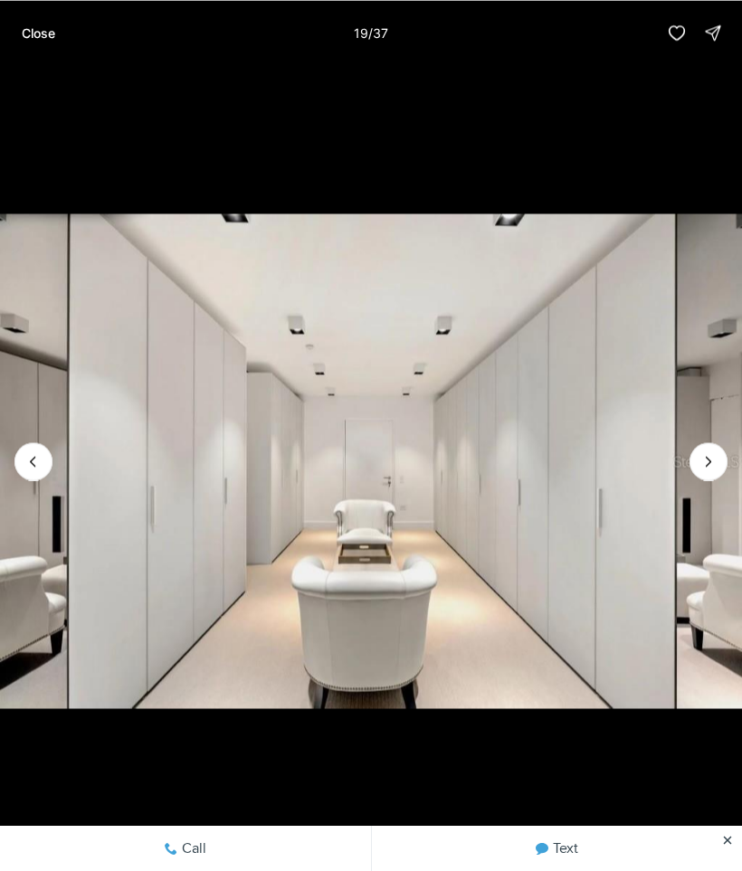
click at [714, 458] on icon "Next slide" at bounding box center [708, 461] width 18 height 18
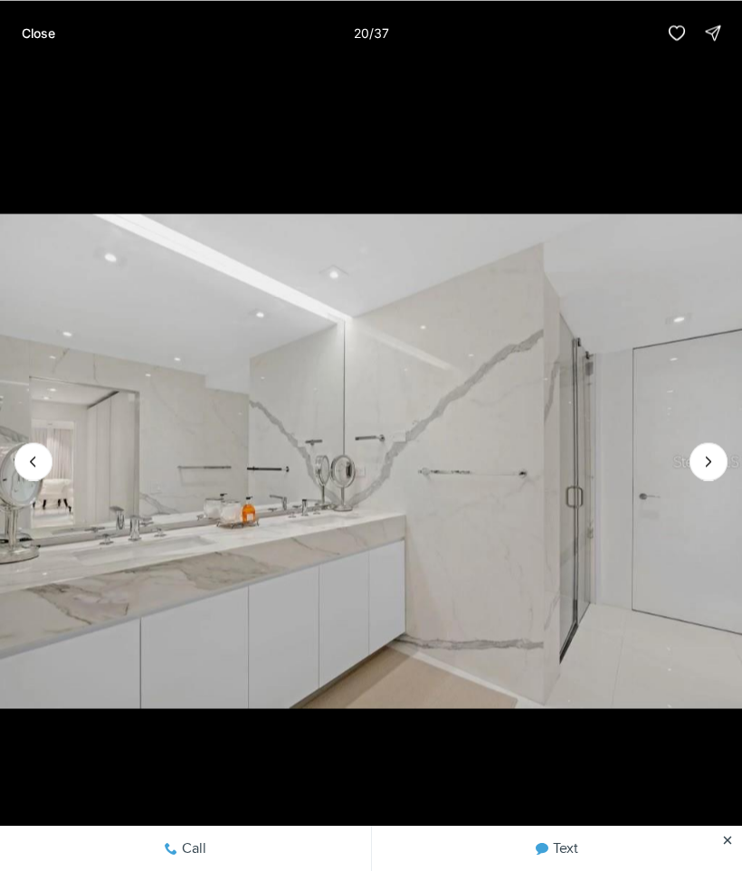
click at [707, 469] on icon "Next slide" at bounding box center [708, 461] width 18 height 18
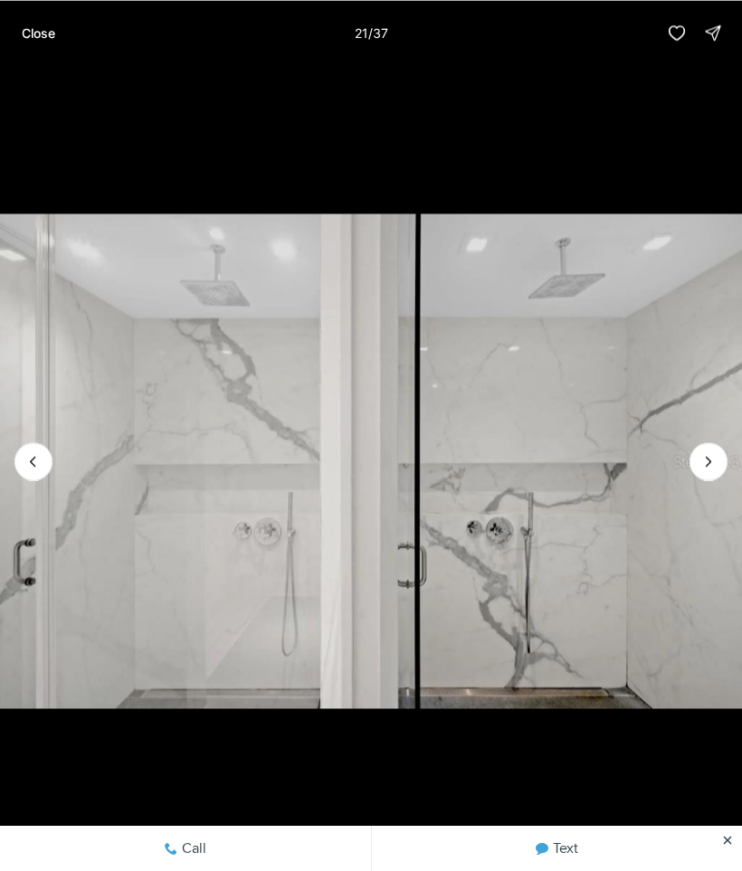
click at [716, 464] on icon "Next slide" at bounding box center [708, 461] width 18 height 18
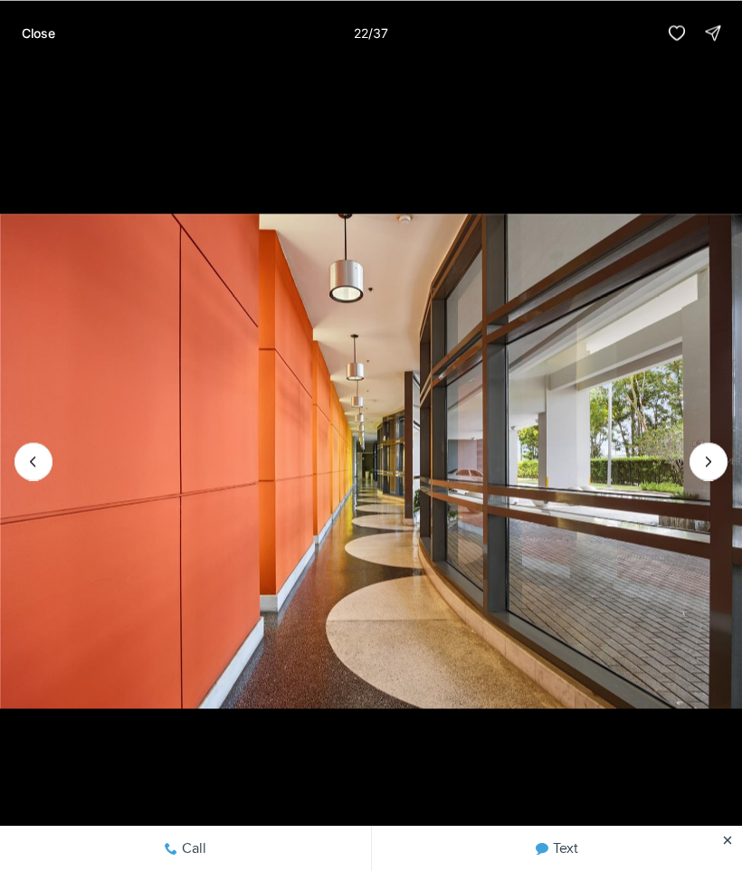
click at [50, 35] on p "Close" at bounding box center [38, 32] width 33 height 14
